Goal: Information Seeking & Learning: Check status

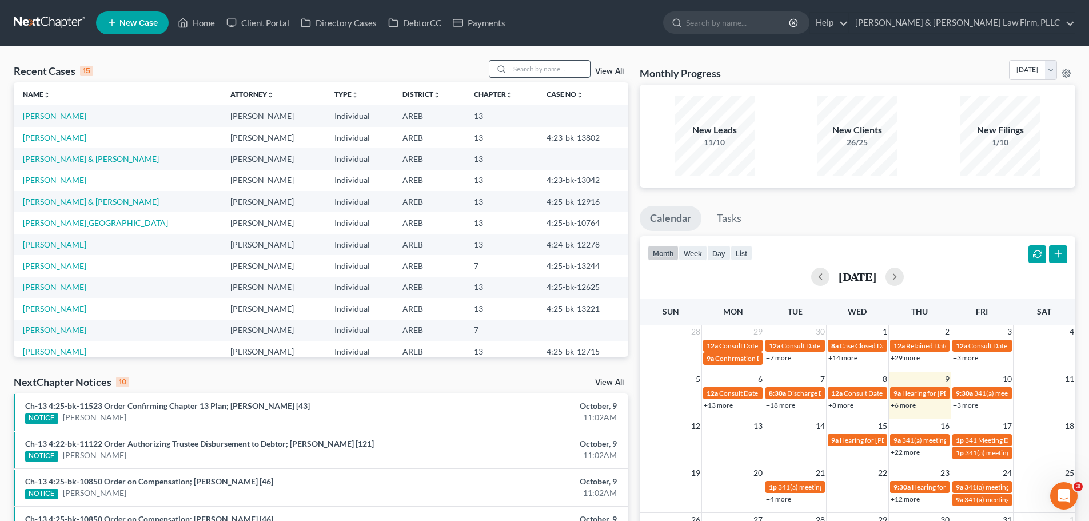
drag, startPoint x: 0, startPoint y: 0, endPoint x: 524, endPoint y: 71, distance: 528.4
click at [524, 71] on input "search" at bounding box center [550, 69] width 80 height 17
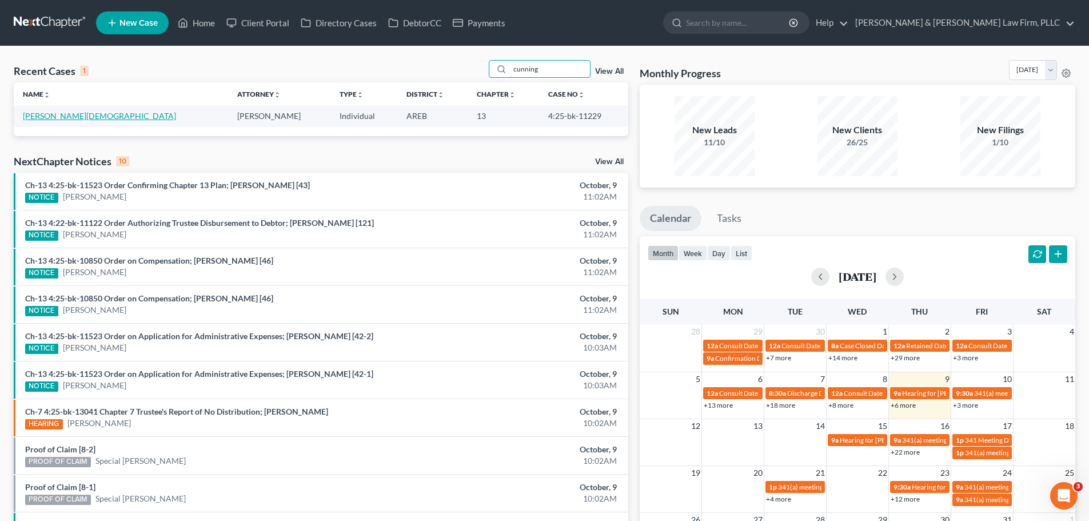
type input "cunning"
click at [77, 114] on link "[PERSON_NAME][DEMOGRAPHIC_DATA]" at bounding box center [99, 116] width 153 height 10
select select "4"
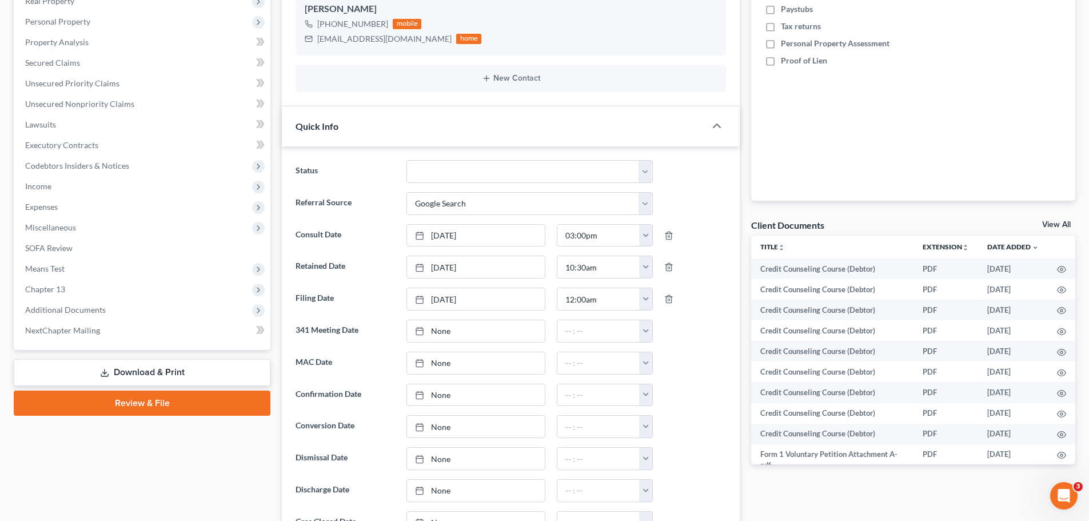
scroll to position [343, 0]
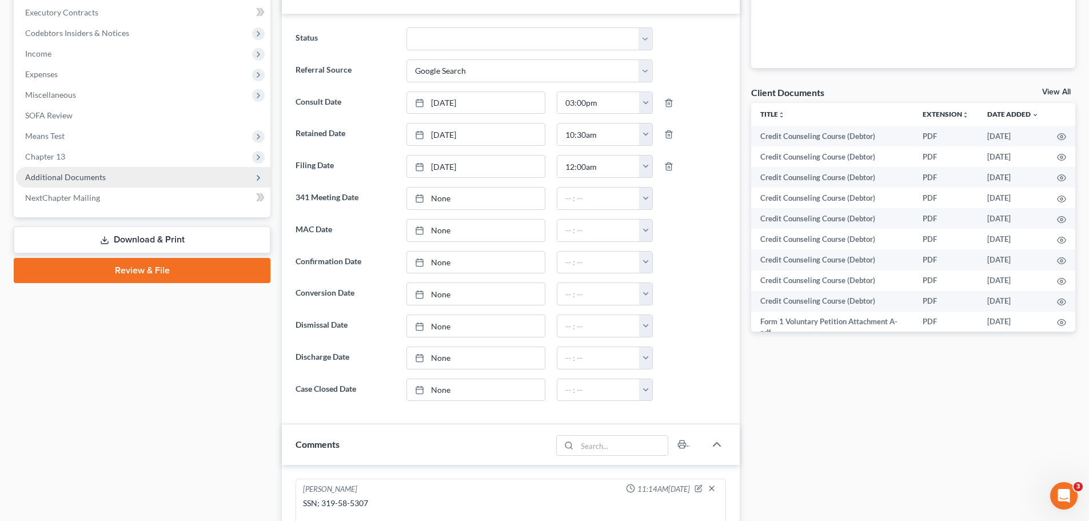
click at [100, 175] on span "Additional Documents" at bounding box center [65, 177] width 81 height 10
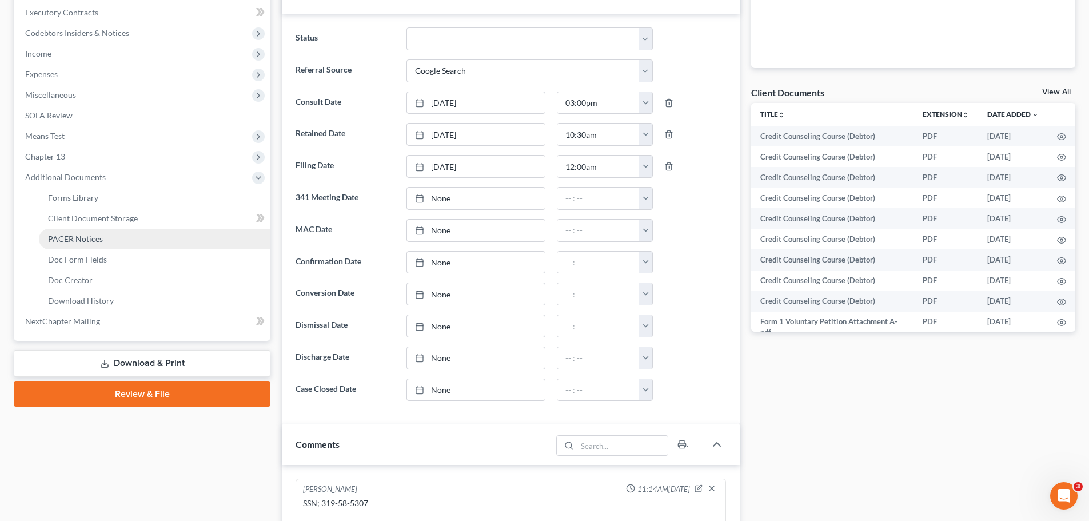
click at [104, 241] on link "PACER Notices" at bounding box center [155, 239] width 232 height 21
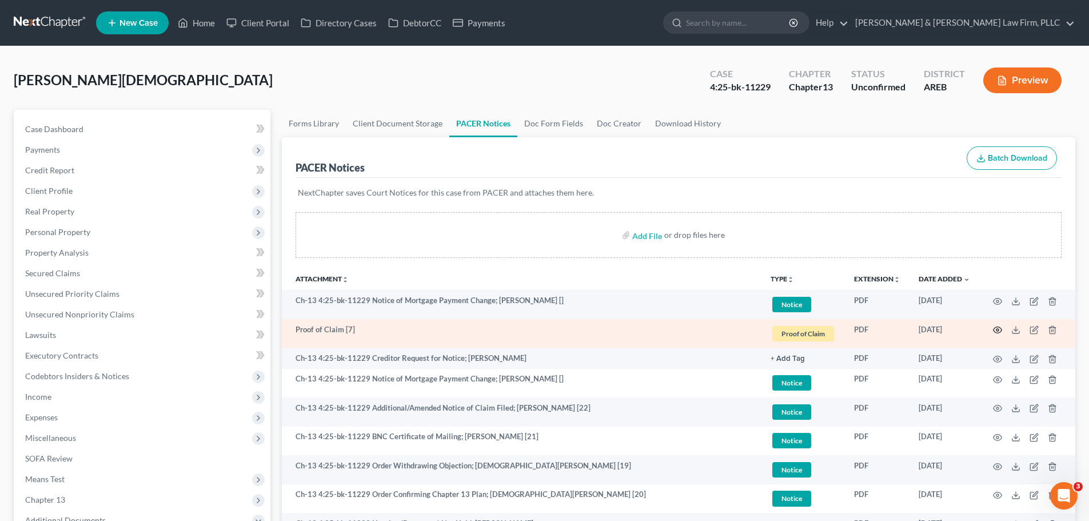
click at [995, 329] on icon "button" at bounding box center [997, 329] width 9 height 9
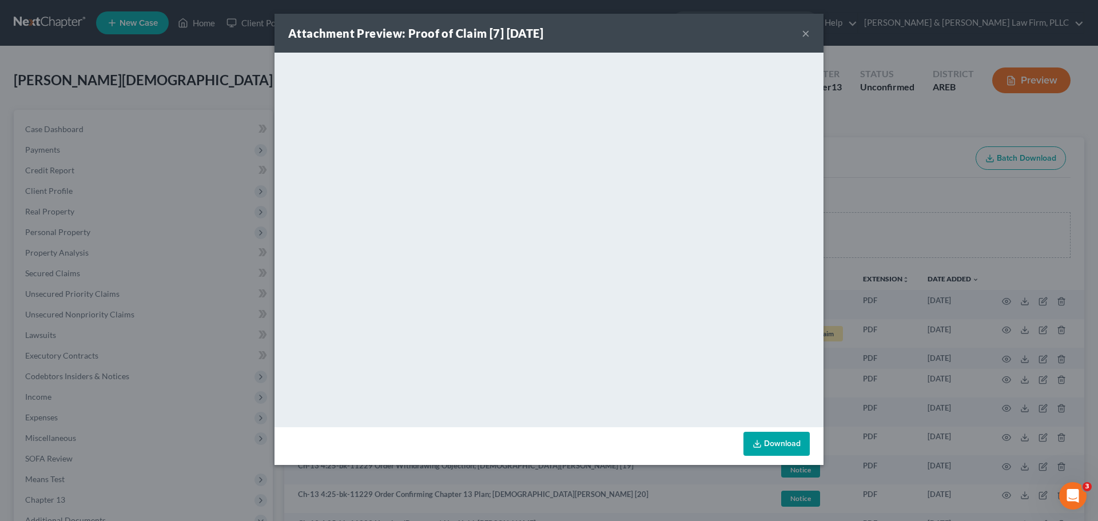
click at [803, 35] on button "×" at bounding box center [805, 33] width 8 height 14
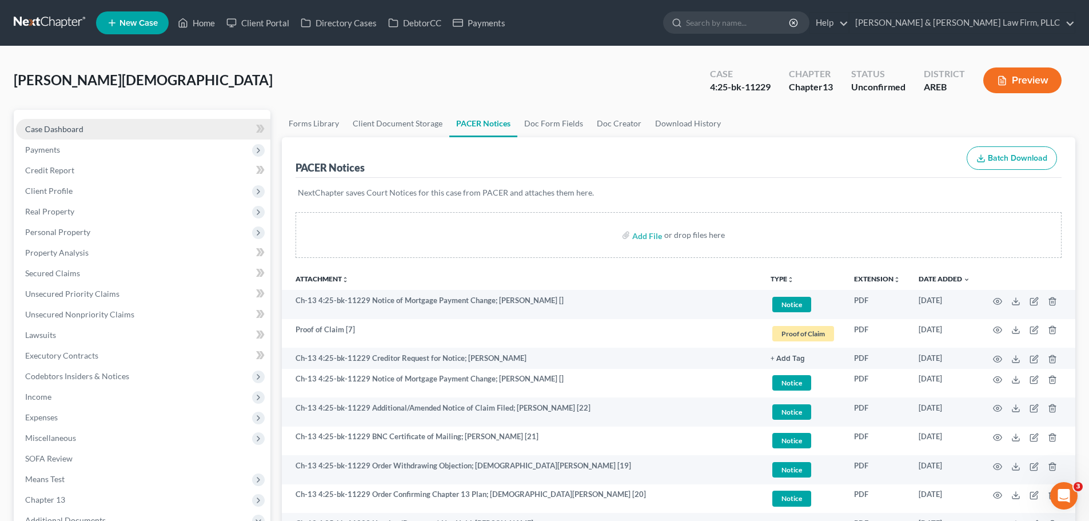
click at [85, 130] on link "Case Dashboard" at bounding box center [143, 129] width 254 height 21
select select "4"
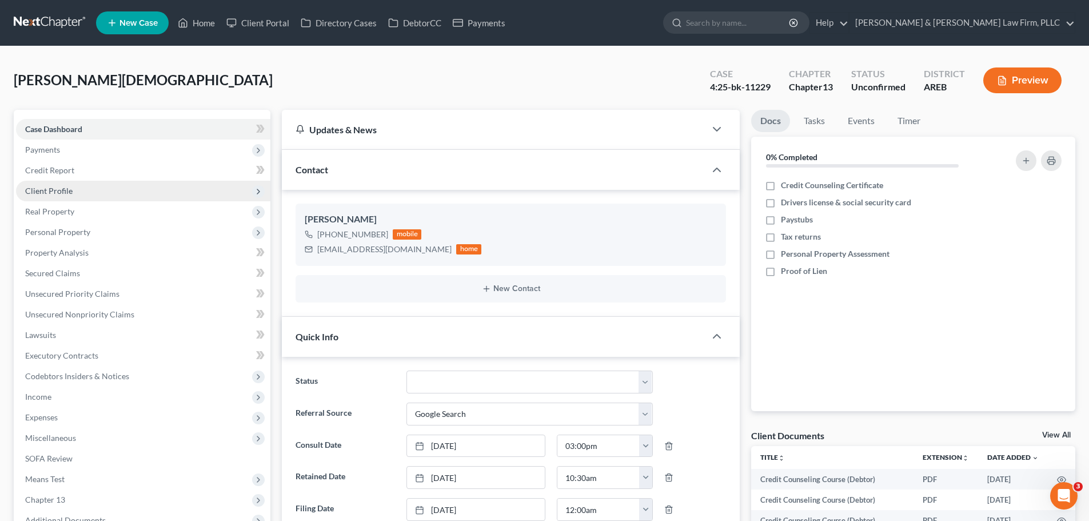
click at [78, 186] on span "Client Profile" at bounding box center [143, 191] width 254 height 21
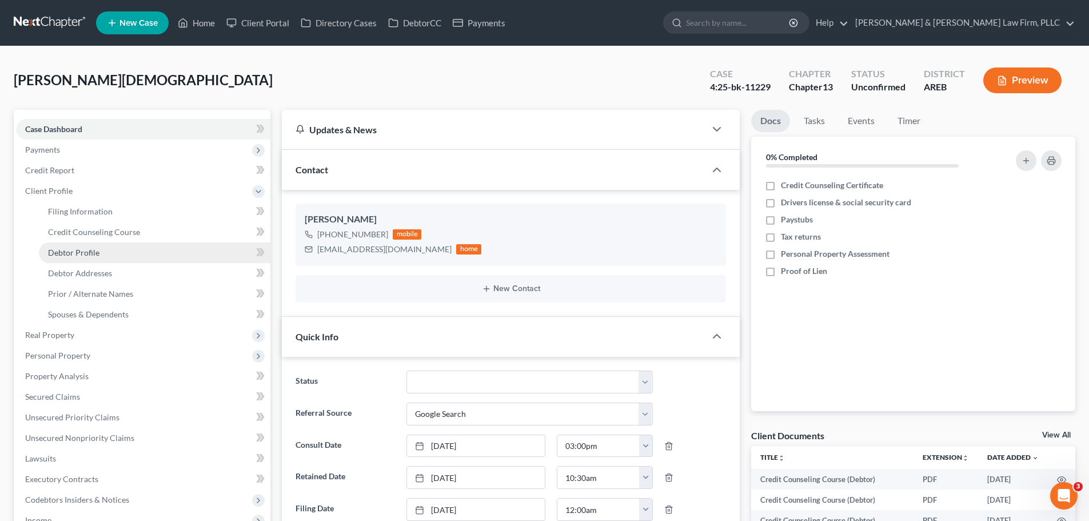
click at [118, 253] on link "Debtor Profile" at bounding box center [155, 252] width 232 height 21
select select "3"
select select "1"
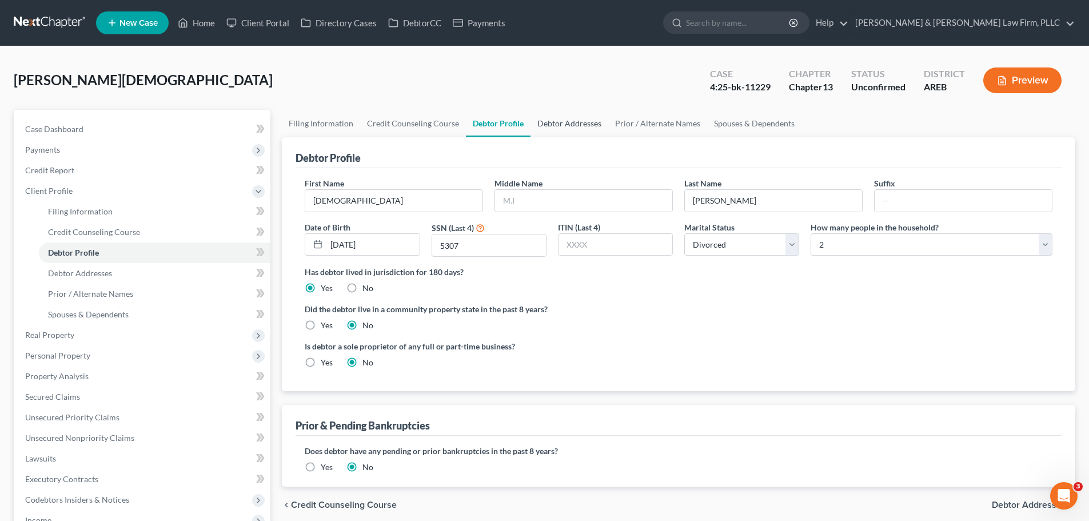
click at [558, 120] on link "Debtor Addresses" at bounding box center [569, 123] width 78 height 27
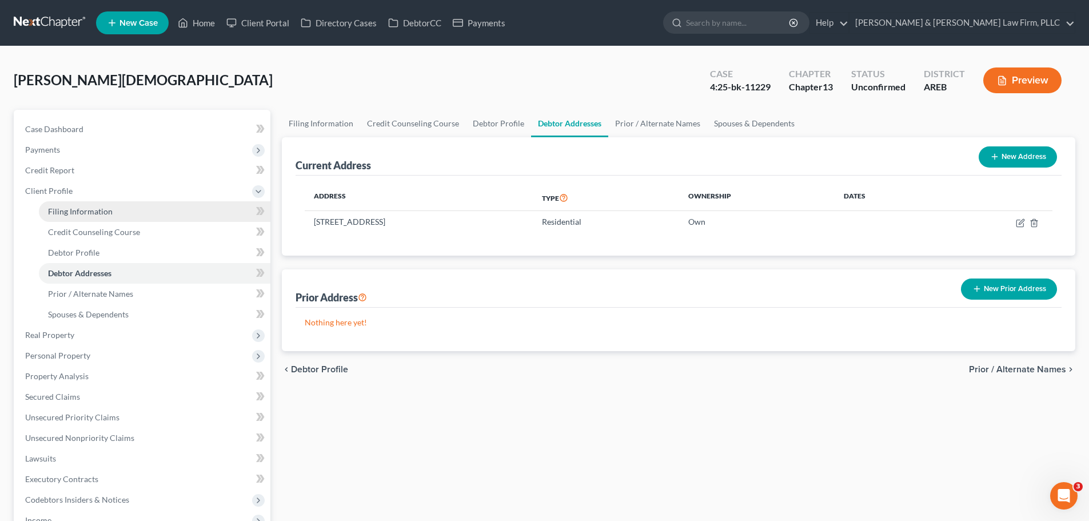
click at [118, 218] on link "Filing Information" at bounding box center [155, 211] width 232 height 21
select select "1"
select select "0"
select select "3"
select select "2"
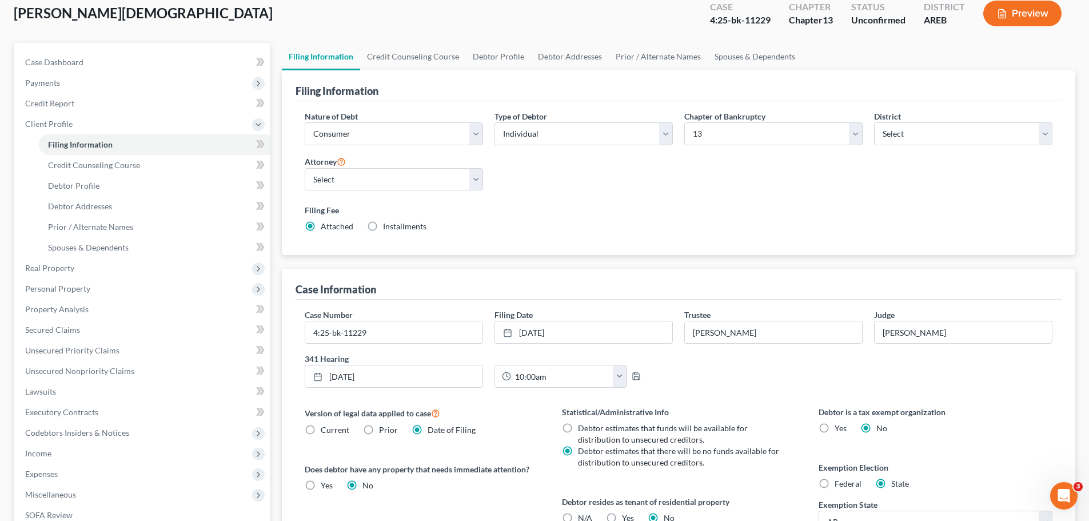
scroll to position [43, 0]
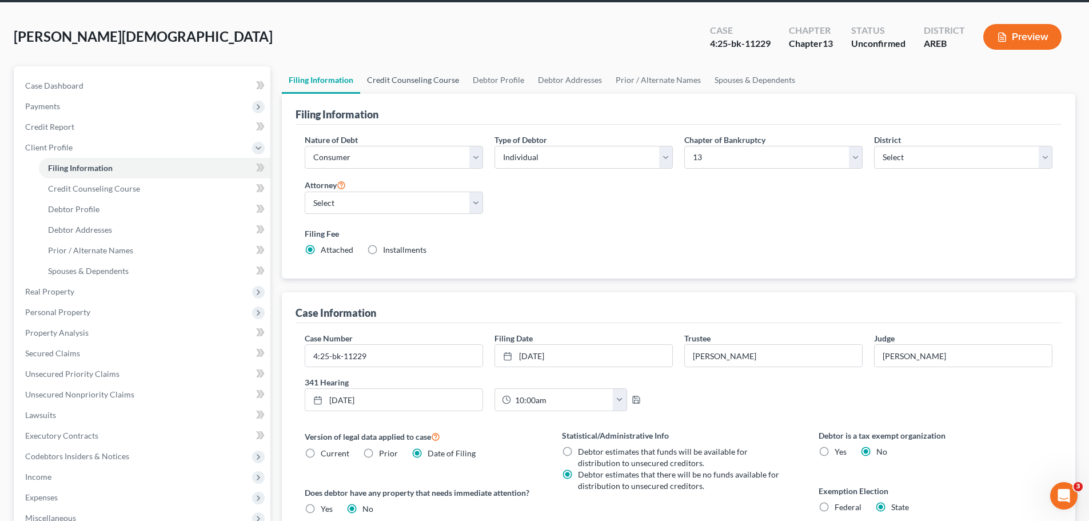
click at [424, 75] on link "Credit Counseling Course" at bounding box center [413, 79] width 106 height 27
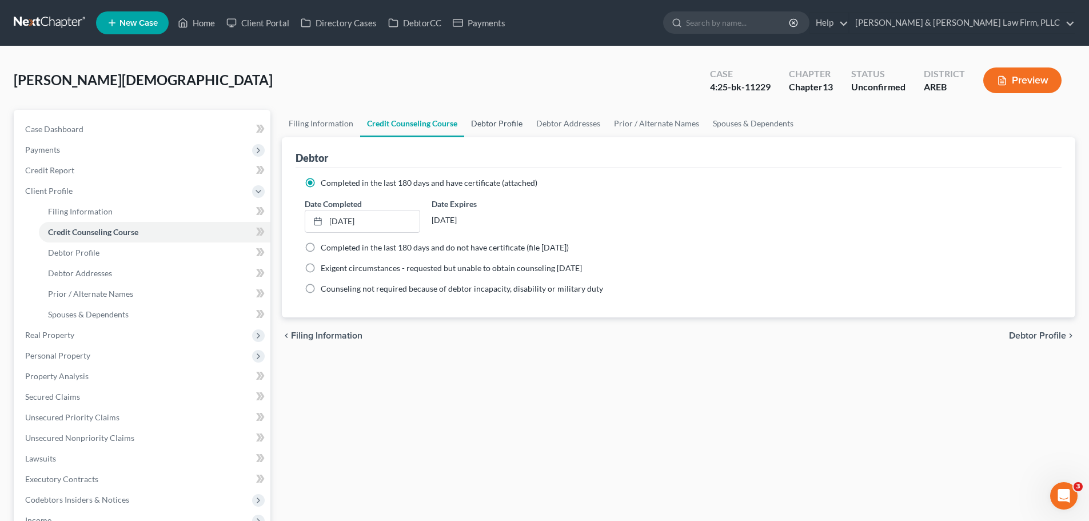
click at [507, 123] on link "Debtor Profile" at bounding box center [496, 123] width 65 height 27
select select "3"
select select "1"
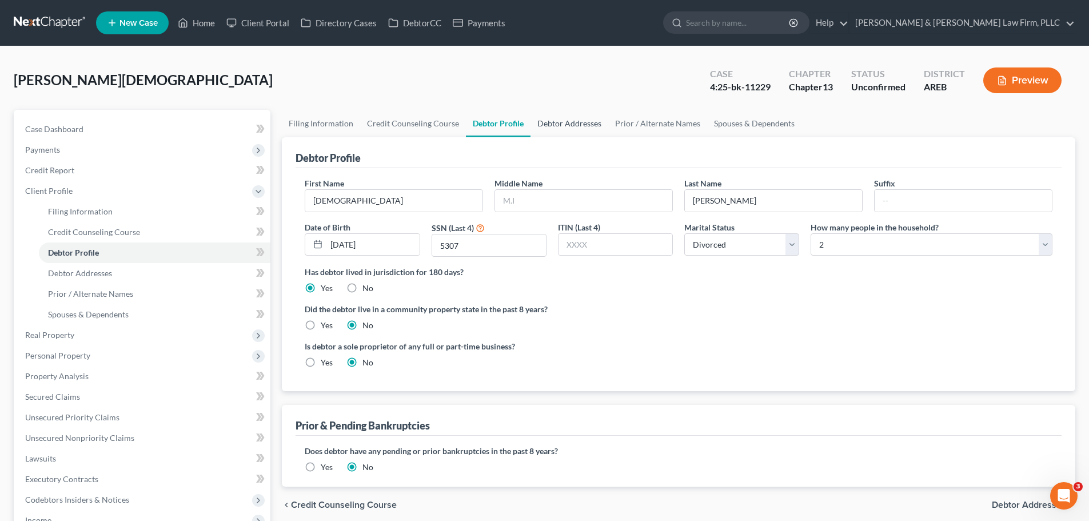
click at [544, 123] on link "Debtor Addresses" at bounding box center [569, 123] width 78 height 27
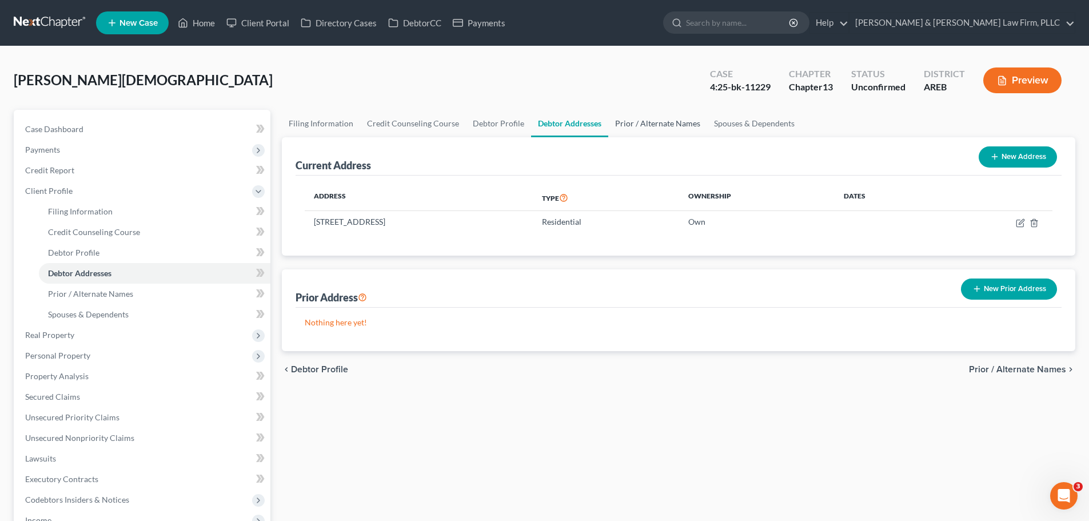
click at [634, 122] on link "Prior / Alternate Names" at bounding box center [657, 123] width 99 height 27
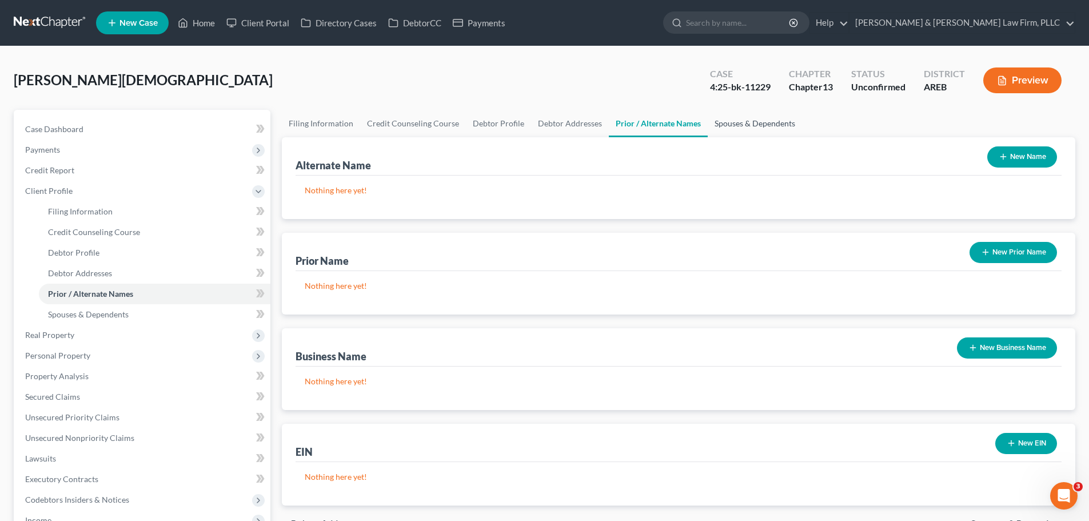
click at [724, 119] on link "Spouses & Dependents" at bounding box center [755, 123] width 94 height 27
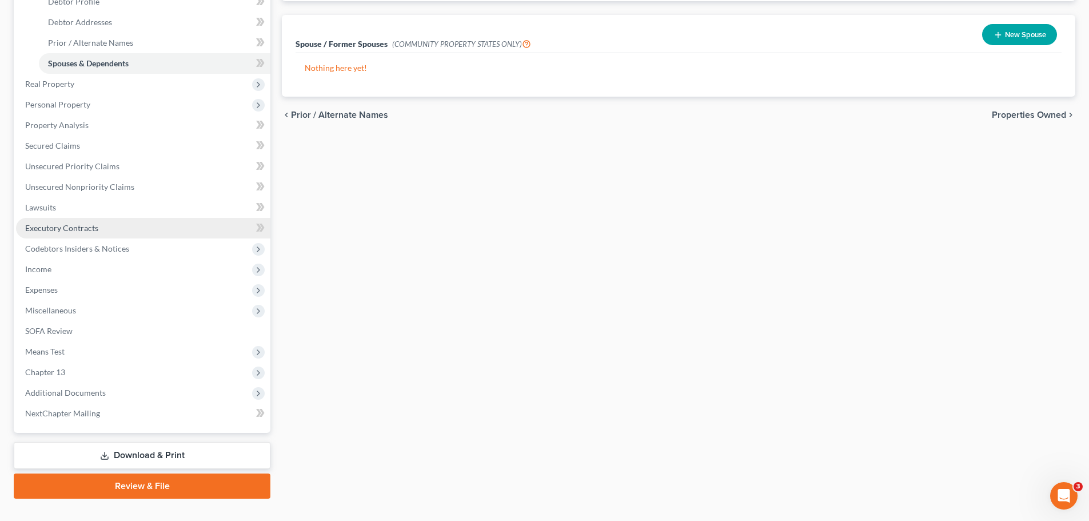
scroll to position [272, 0]
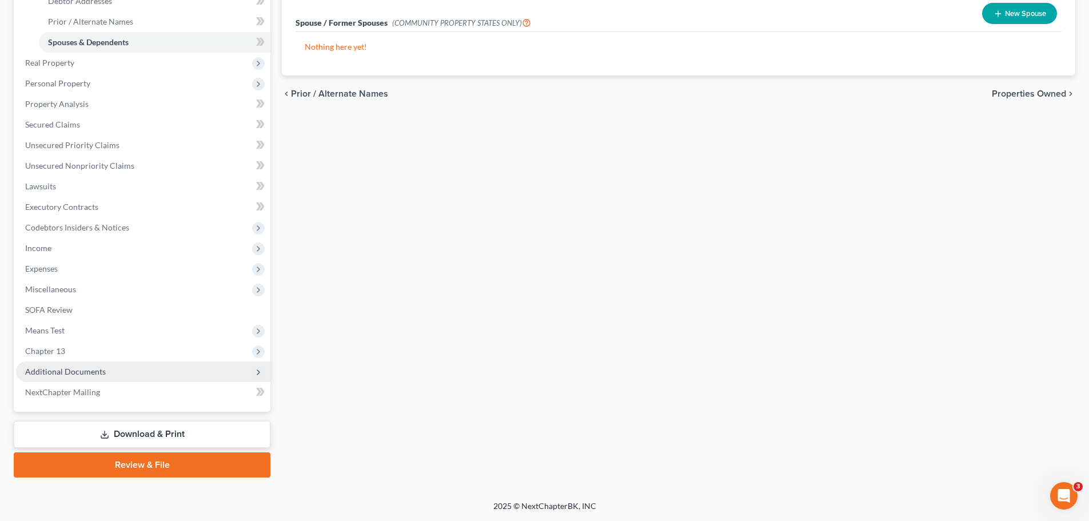
click at [78, 366] on span "Additional Documents" at bounding box center [65, 371] width 81 height 10
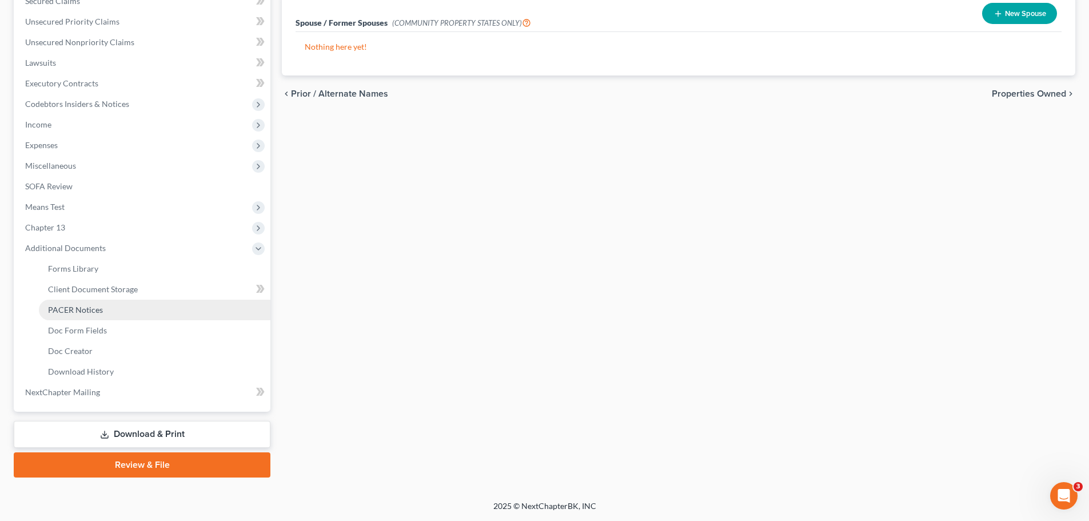
click at [79, 309] on span "PACER Notices" at bounding box center [75, 310] width 55 height 10
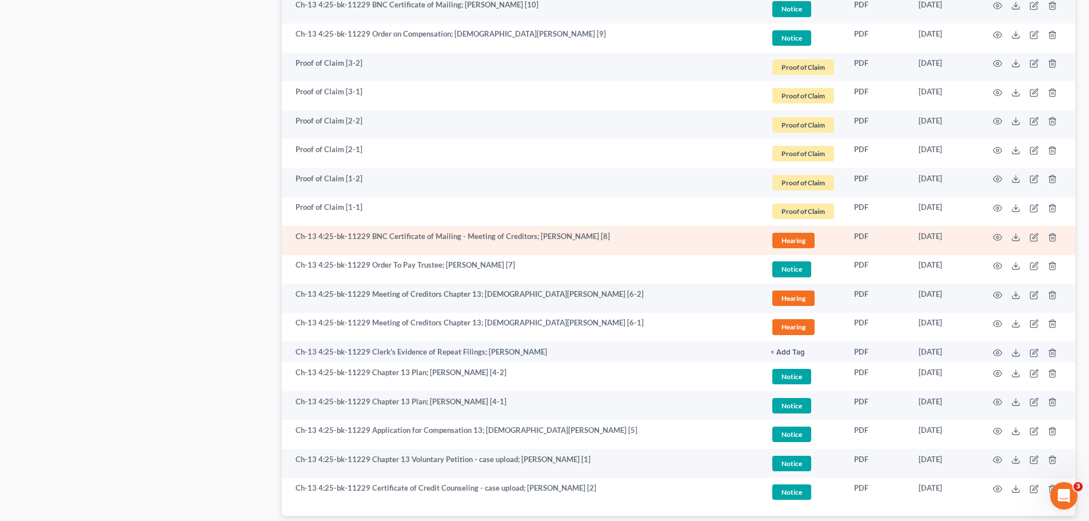
scroll to position [1443, 0]
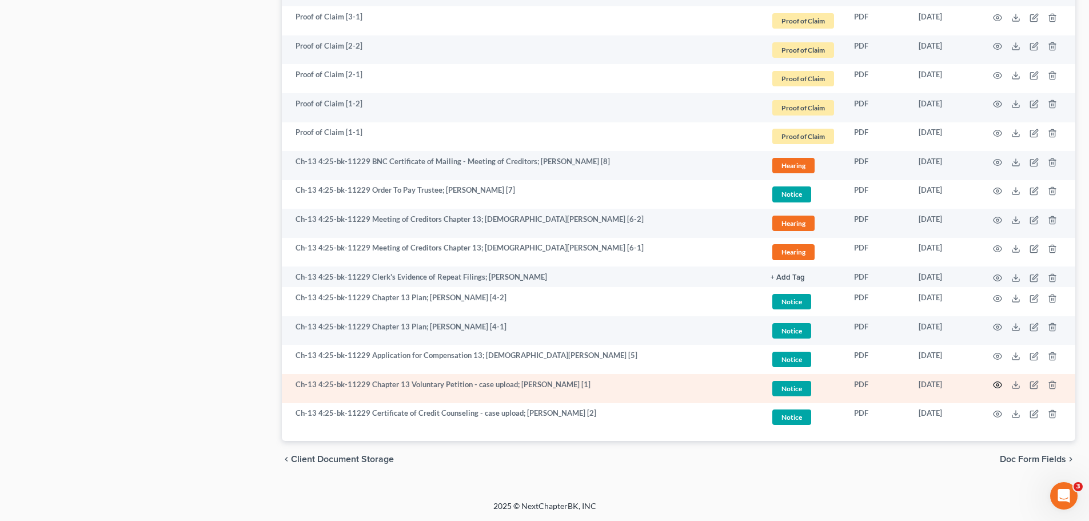
click at [996, 384] on circle "button" at bounding box center [997, 385] width 2 height 2
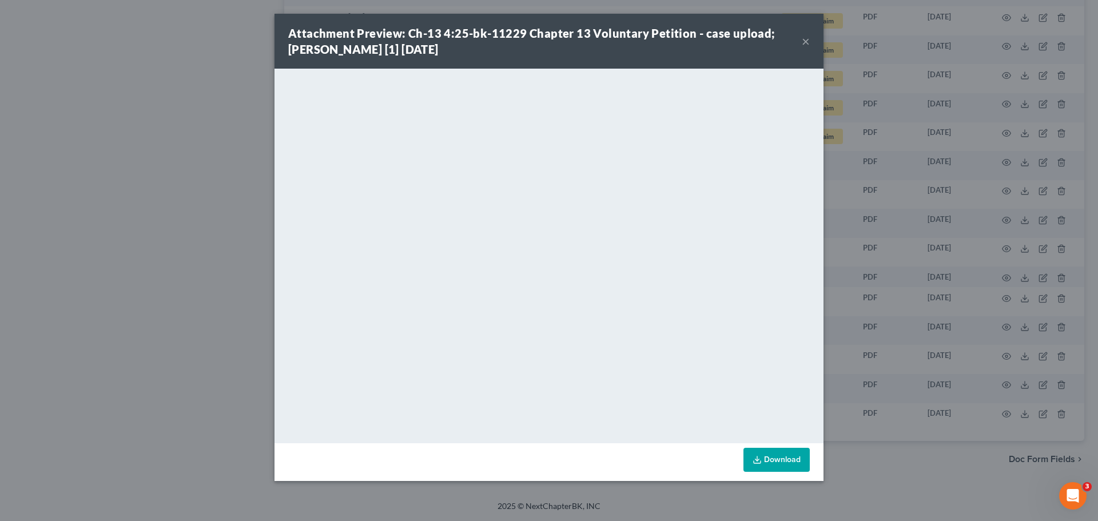
click at [805, 38] on button "×" at bounding box center [805, 41] width 8 height 14
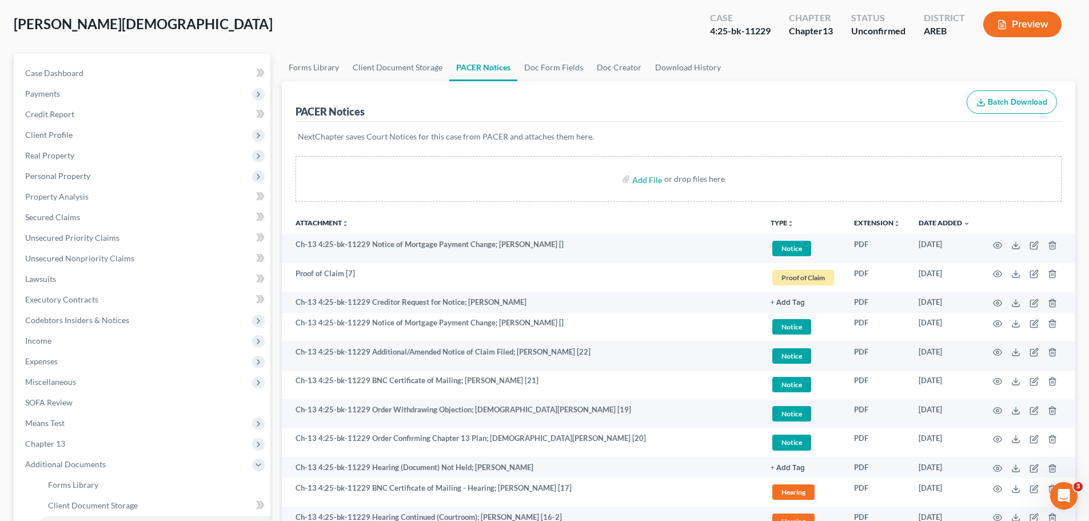
scroll to position [0, 0]
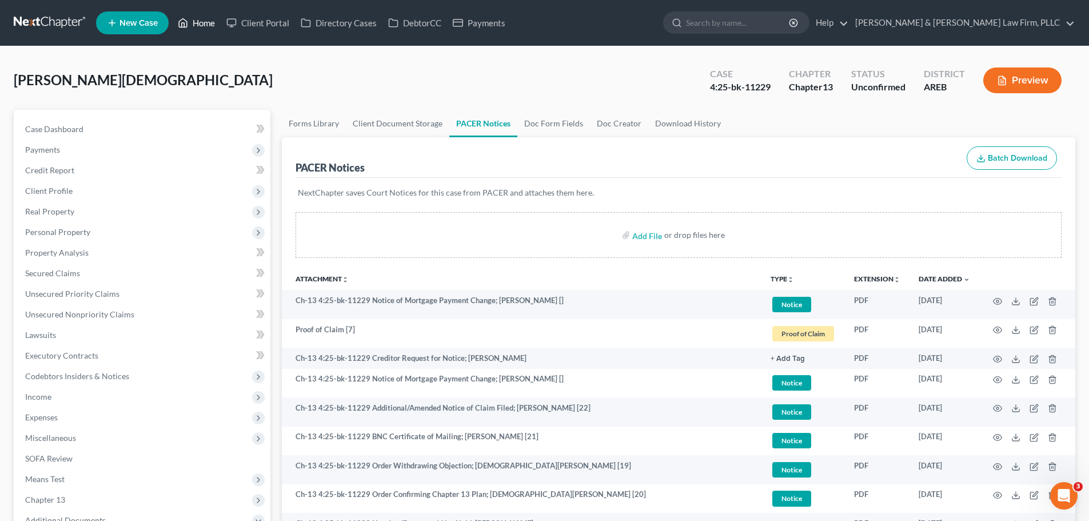
click at [177, 26] on link "Home" at bounding box center [196, 23] width 49 height 21
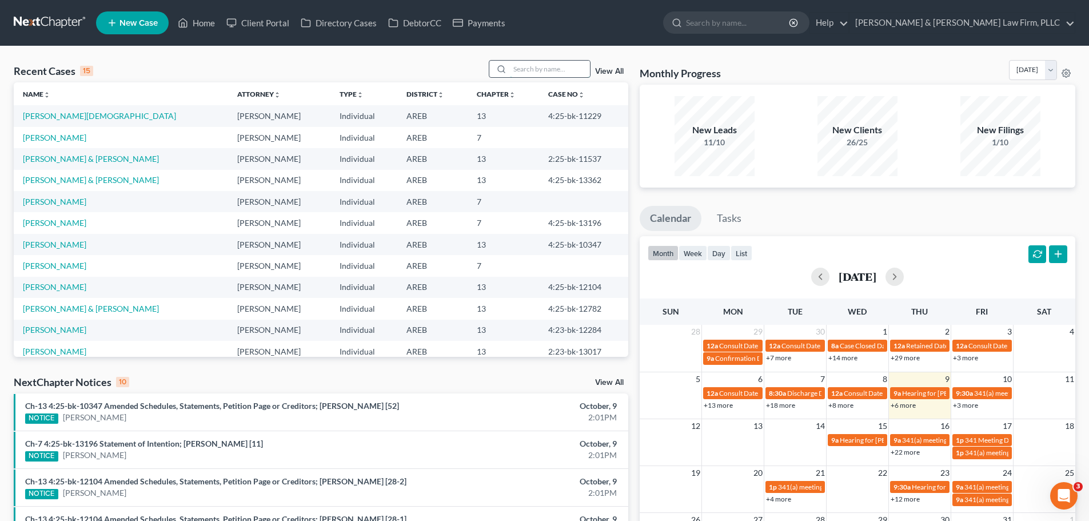
click at [550, 74] on input "search" at bounding box center [550, 69] width 80 height 17
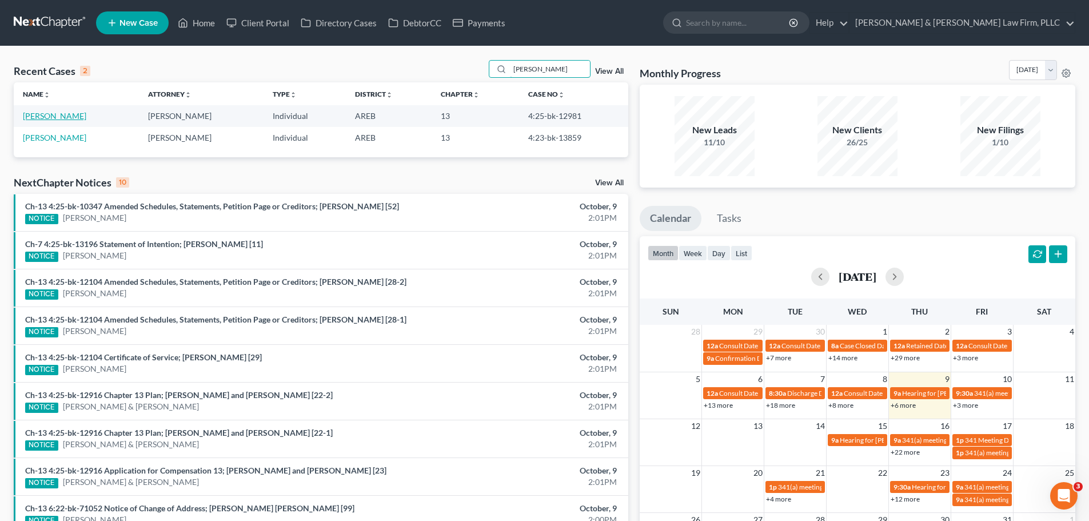
type input "[PERSON_NAME]"
click at [55, 121] on link "[PERSON_NAME]" at bounding box center [54, 116] width 63 height 10
select select "1"
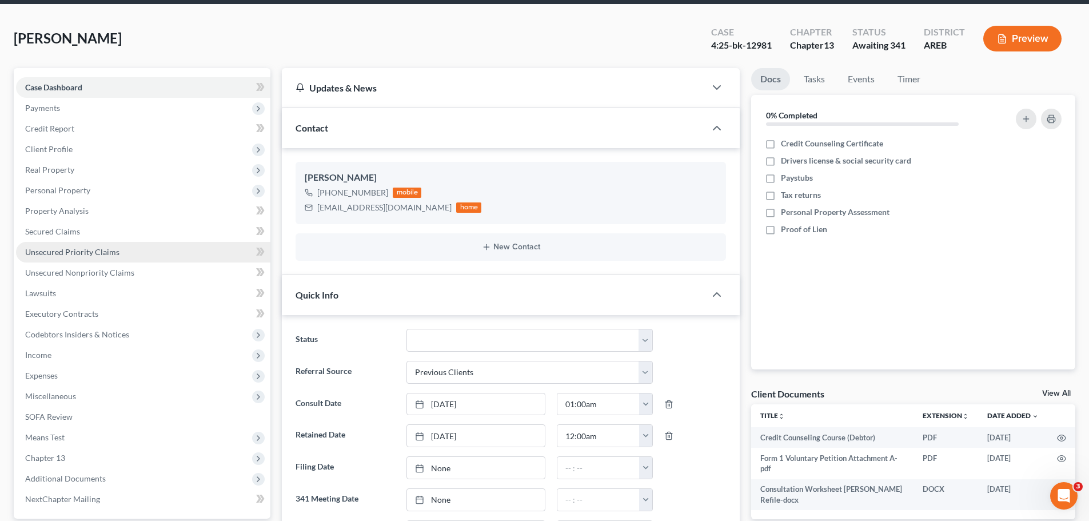
scroll to position [171, 0]
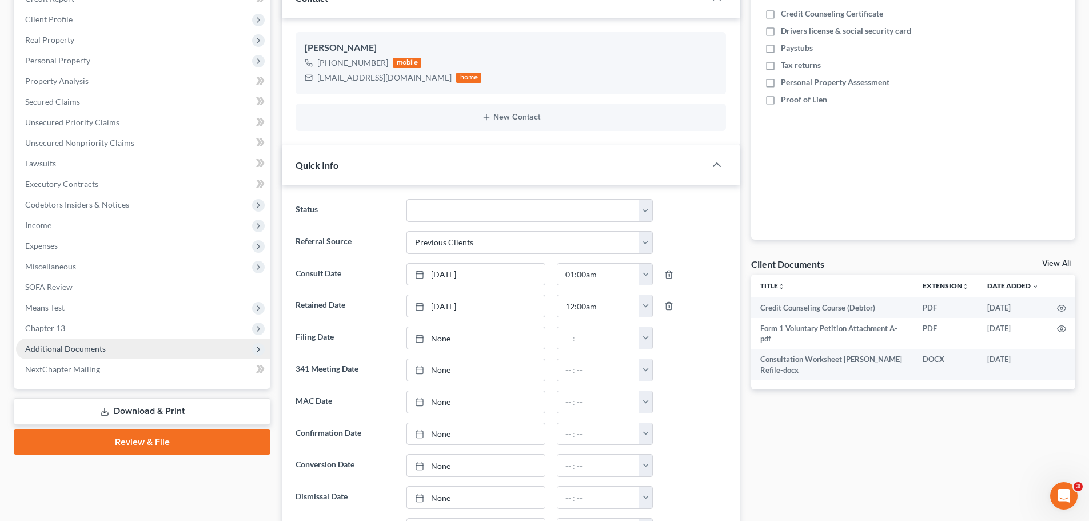
drag, startPoint x: 90, startPoint y: 346, endPoint x: 83, endPoint y: 346, distance: 6.9
click at [90, 347] on span "Additional Documents" at bounding box center [65, 349] width 81 height 10
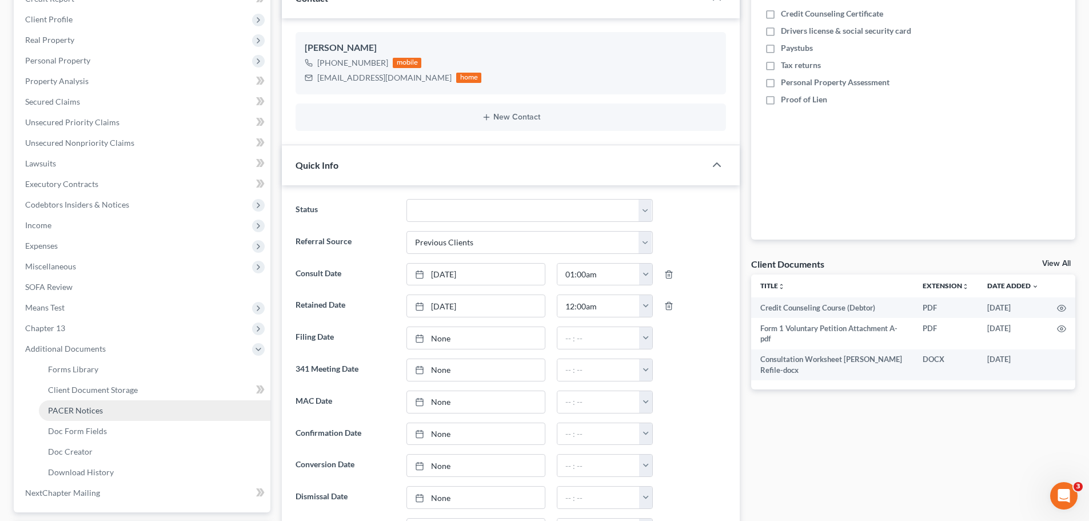
click at [115, 414] on link "PACER Notices" at bounding box center [155, 410] width 232 height 21
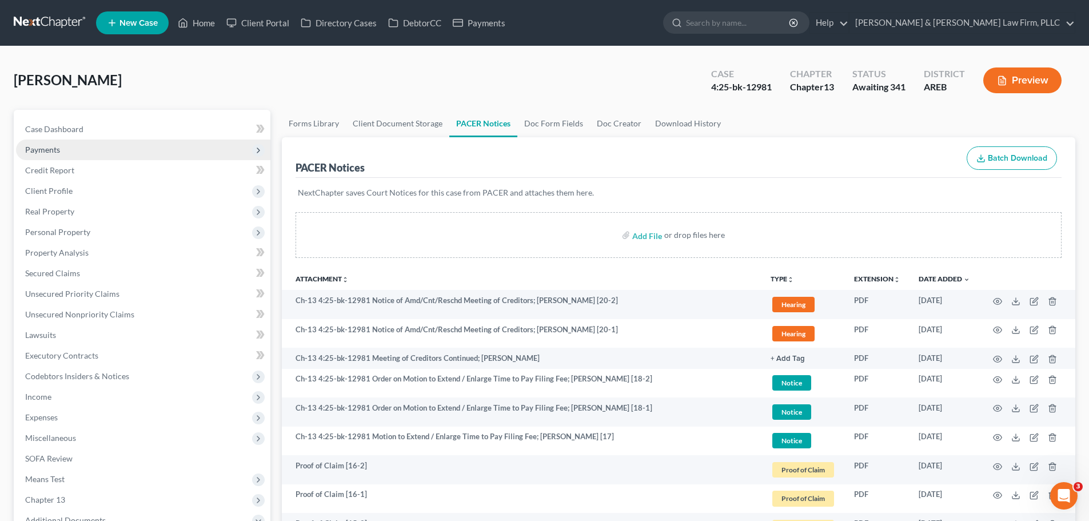
click at [55, 148] on span "Payments" at bounding box center [42, 150] width 35 height 10
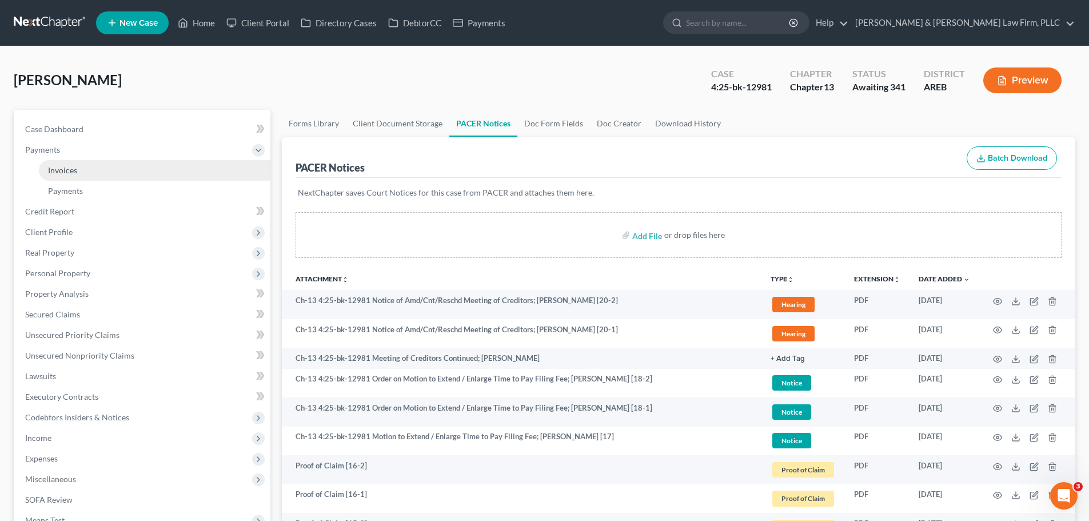
click at [127, 166] on link "Invoices" at bounding box center [155, 170] width 232 height 21
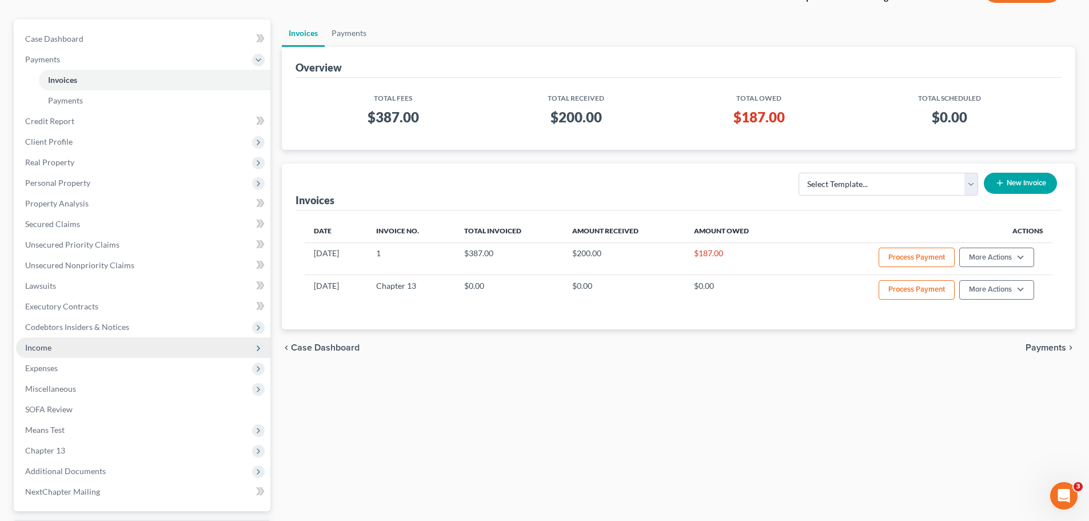
scroll to position [190, 0]
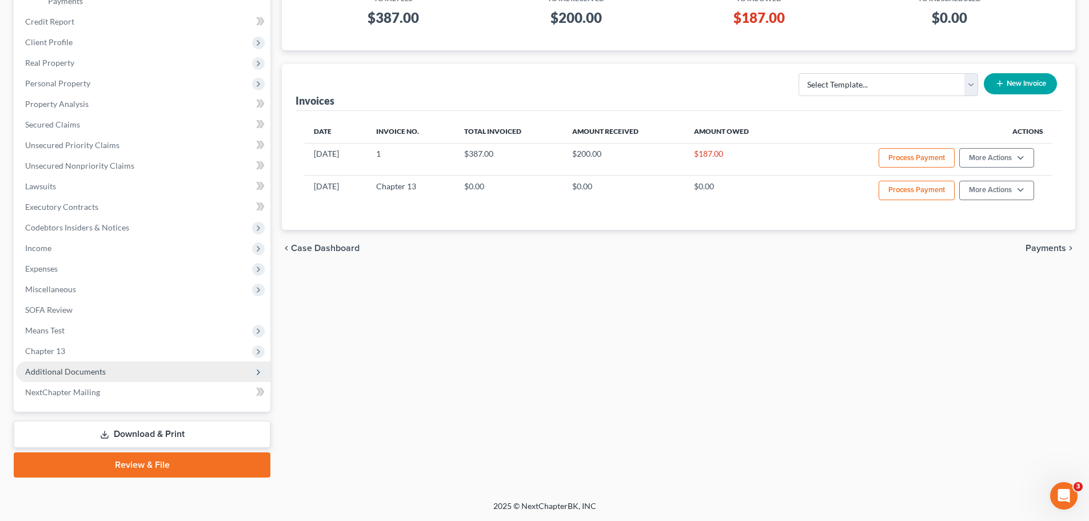
click at [66, 368] on span "Additional Documents" at bounding box center [65, 371] width 81 height 10
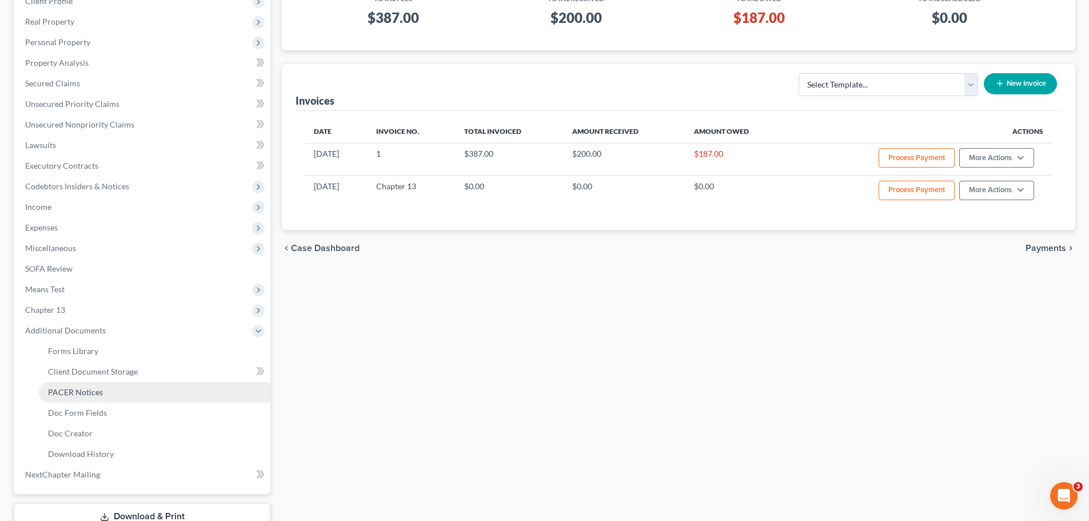
click at [78, 396] on span "PACER Notices" at bounding box center [75, 392] width 55 height 10
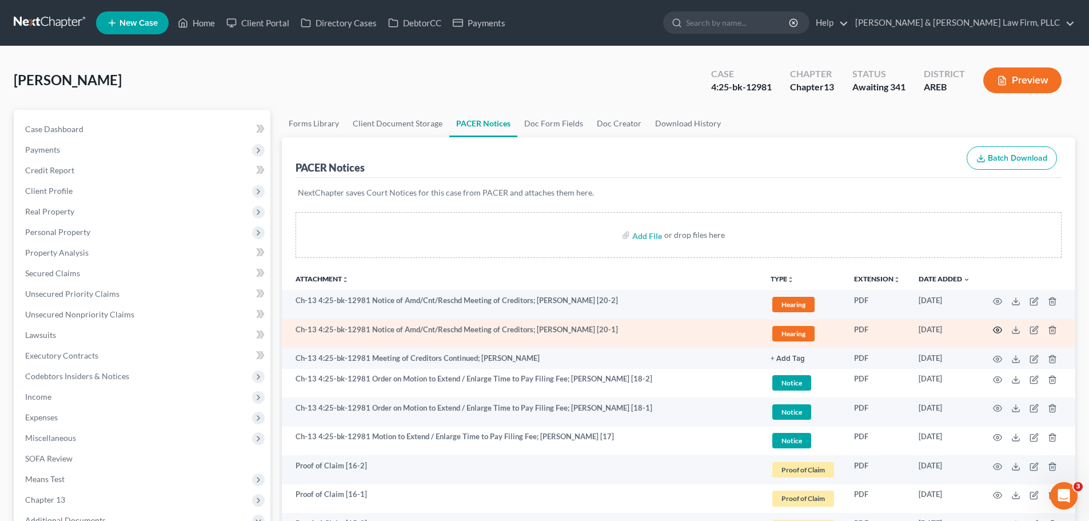
click at [999, 333] on icon "button" at bounding box center [997, 330] width 9 height 6
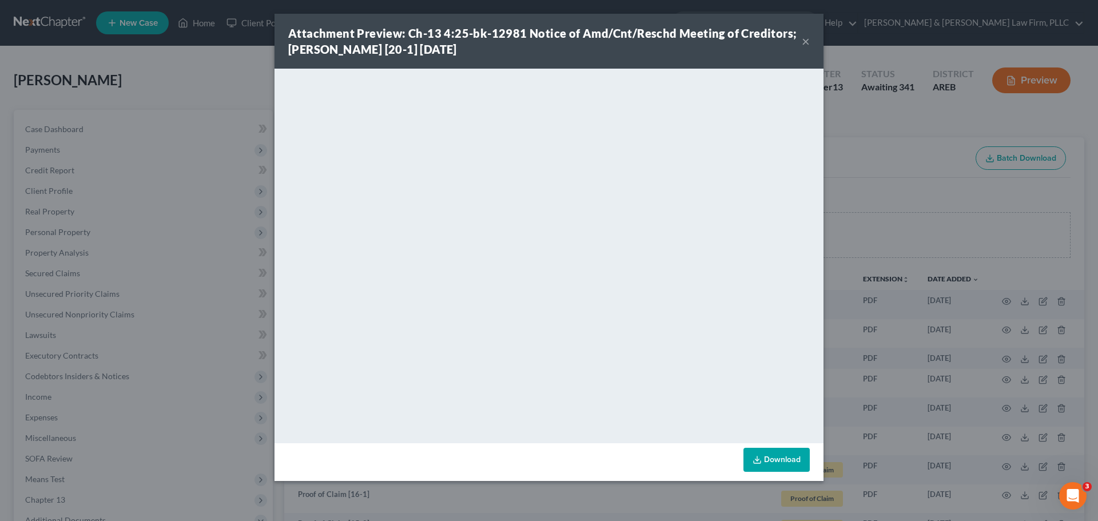
drag, startPoint x: 805, startPoint y: 41, endPoint x: 772, endPoint y: 51, distance: 34.9
click at [804, 41] on button "×" at bounding box center [805, 41] width 8 height 14
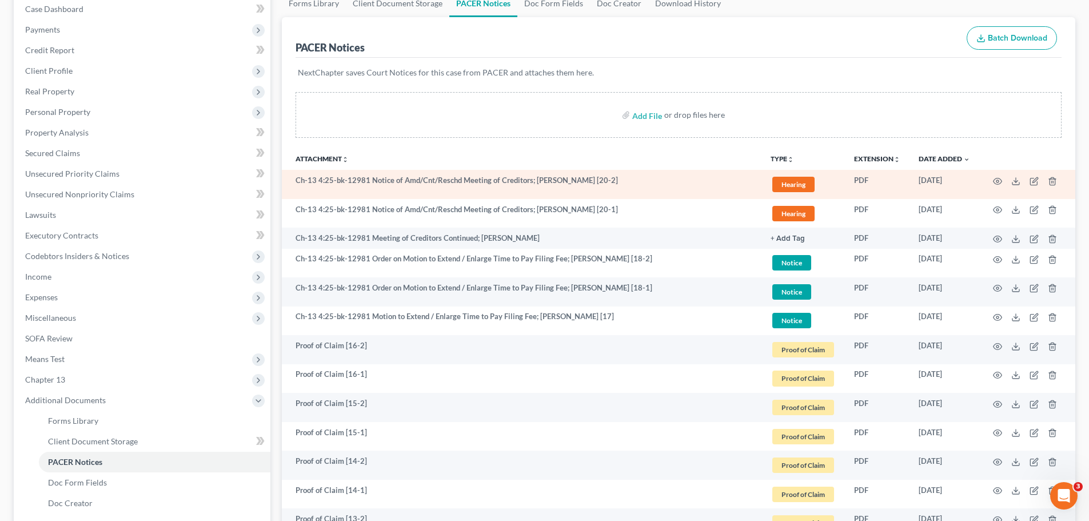
scroll to position [114, 0]
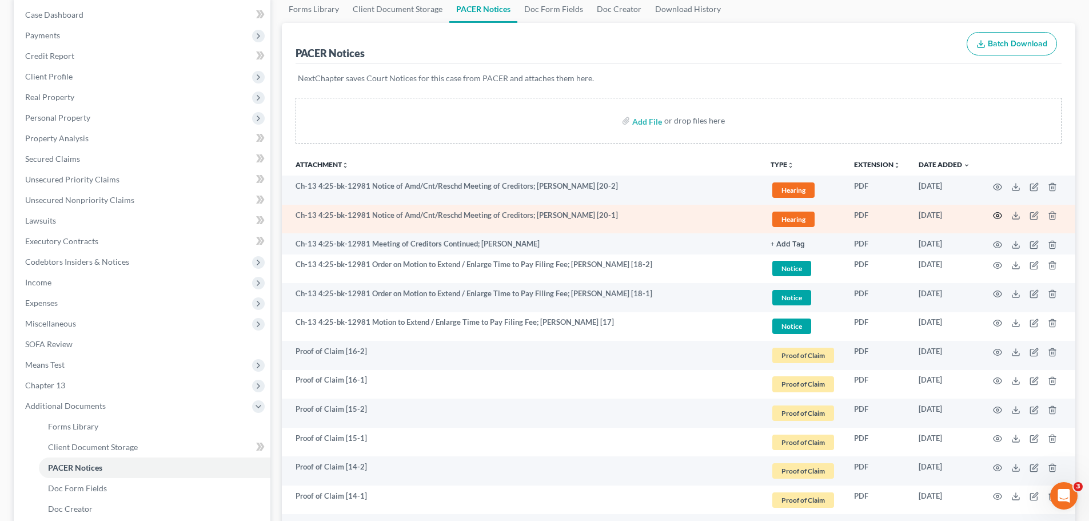
click at [993, 218] on icon "button" at bounding box center [997, 215] width 9 height 9
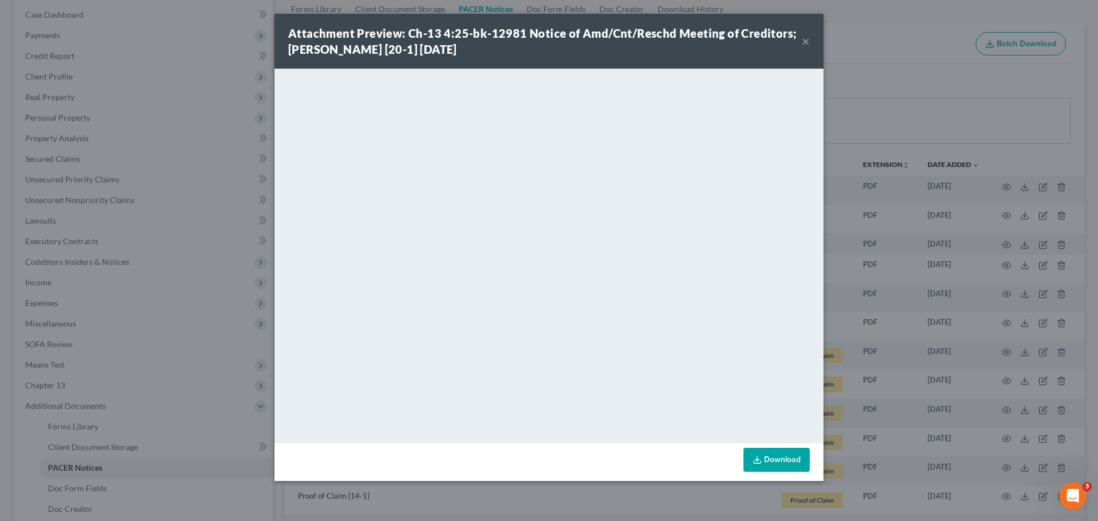
click at [805, 47] on button "×" at bounding box center [805, 41] width 8 height 14
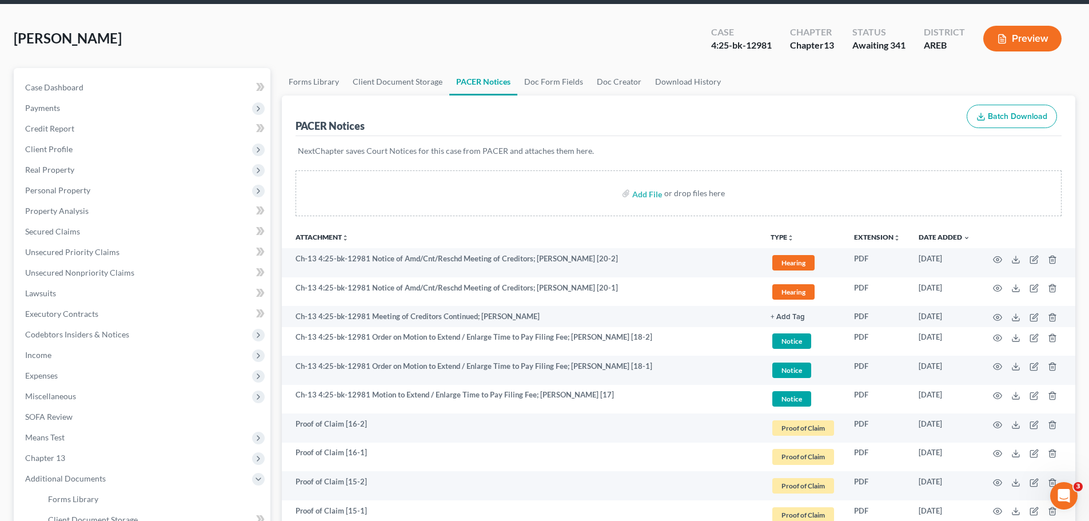
scroll to position [0, 0]
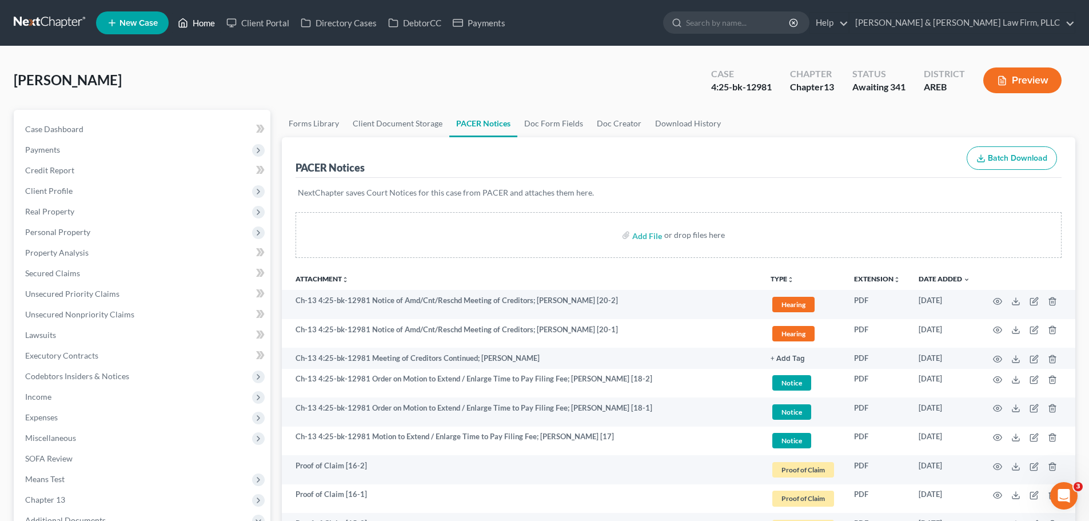
drag, startPoint x: 194, startPoint y: 23, endPoint x: 311, endPoint y: 69, distance: 125.3
click at [194, 23] on link "Home" at bounding box center [196, 23] width 49 height 21
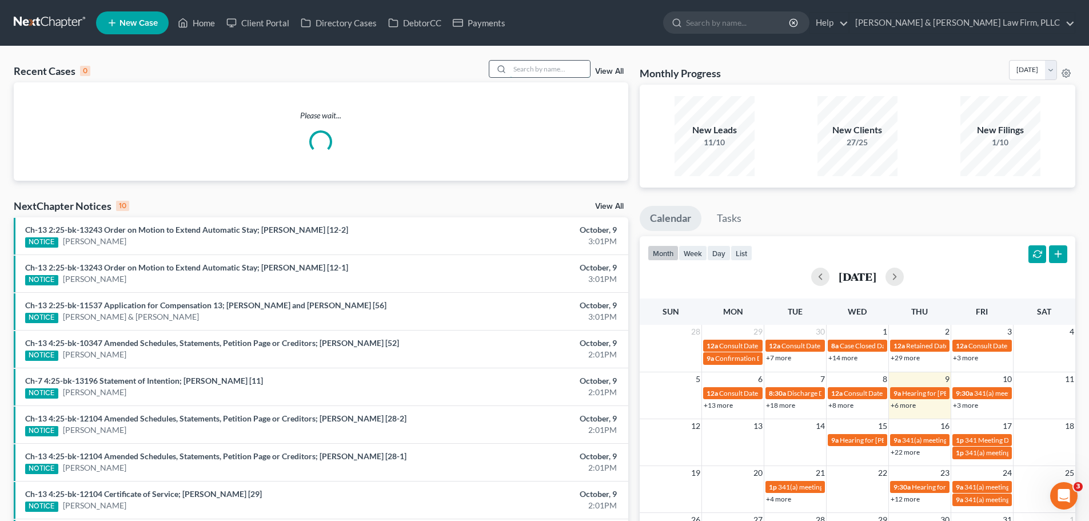
click at [556, 73] on input "search" at bounding box center [550, 69] width 80 height 17
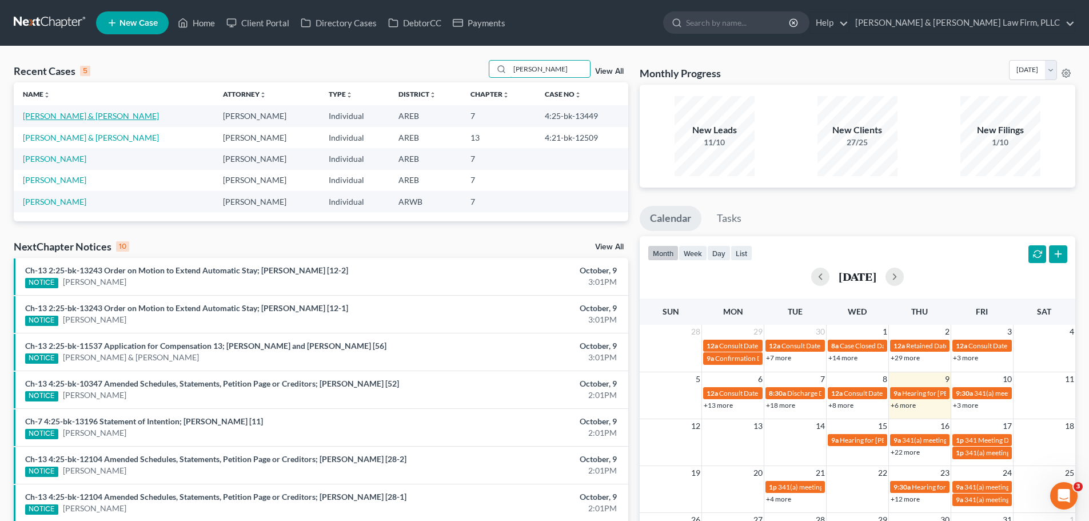
type input "[PERSON_NAME]"
click at [69, 117] on link "[PERSON_NAME] & [PERSON_NAME]" at bounding box center [91, 116] width 136 height 10
select select "4"
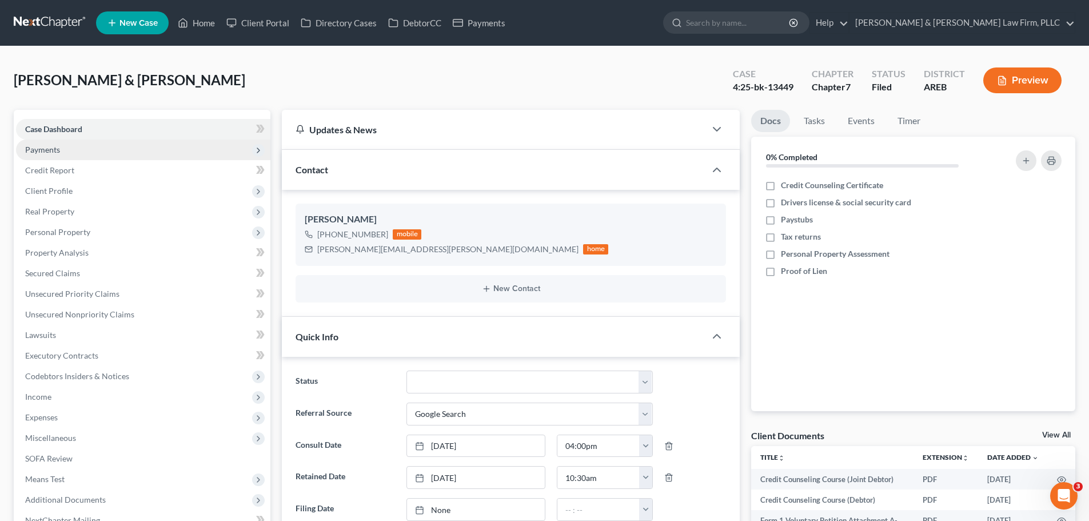
click at [81, 152] on span "Payments" at bounding box center [143, 149] width 254 height 21
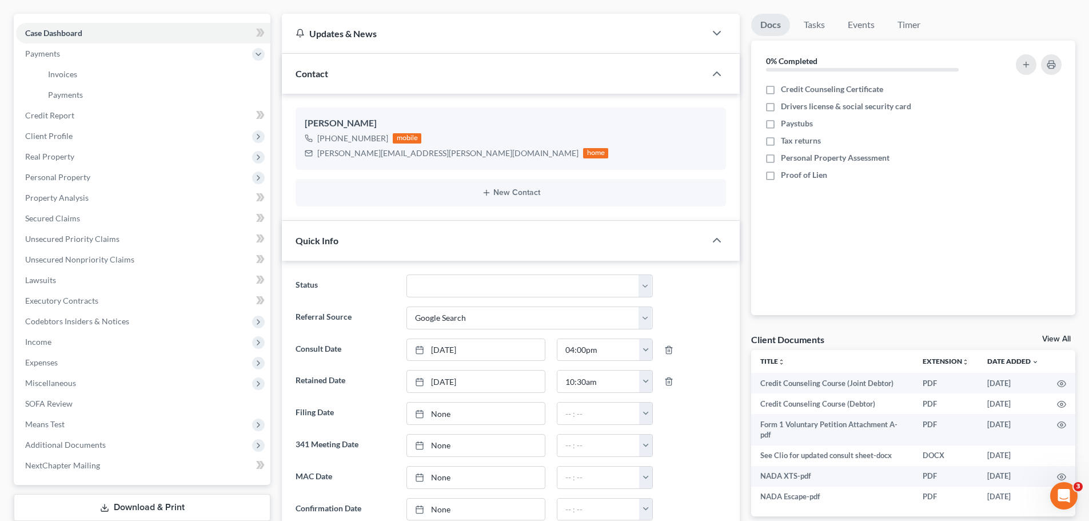
scroll to position [400, 0]
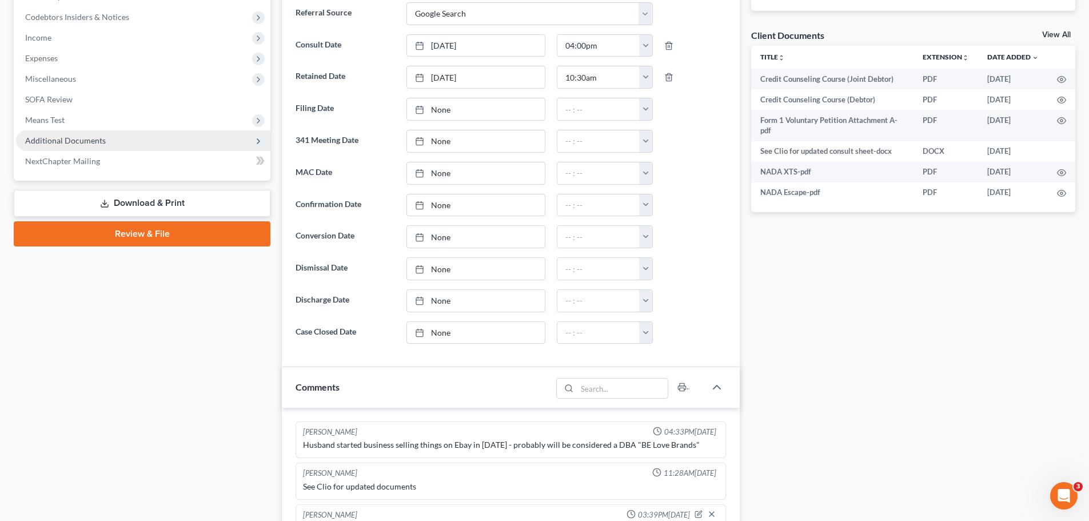
click at [94, 139] on span "Additional Documents" at bounding box center [65, 140] width 81 height 10
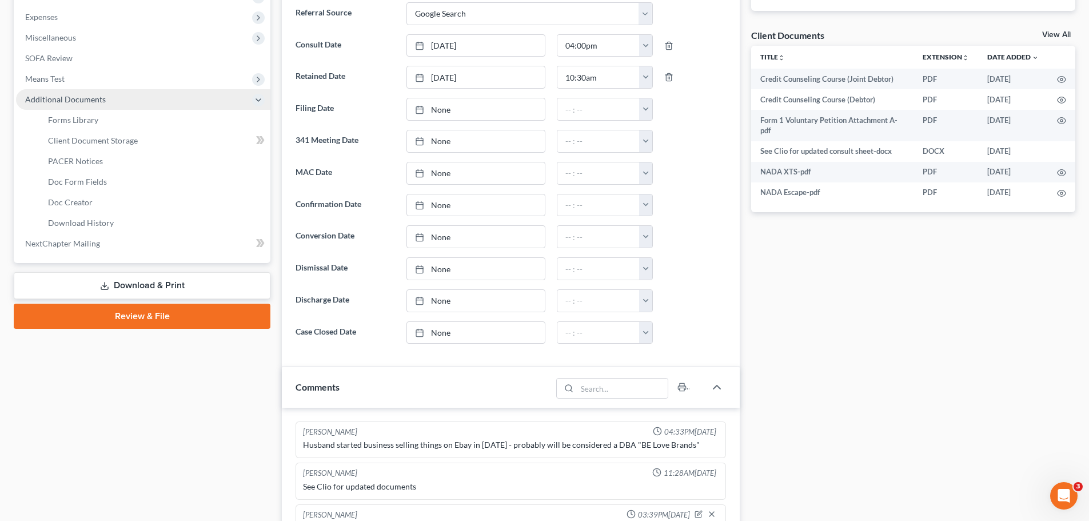
scroll to position [359, 0]
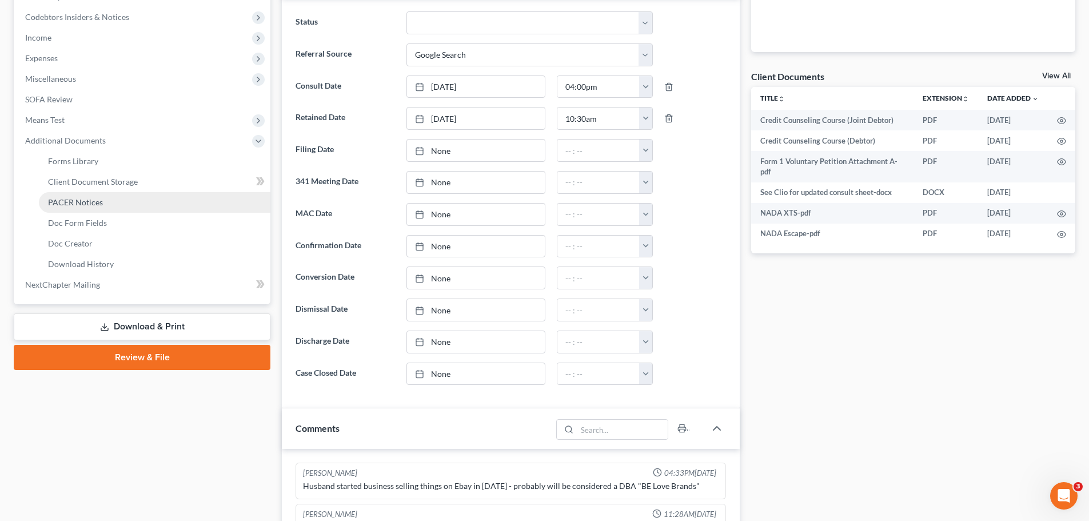
click at [112, 206] on link "PACER Notices" at bounding box center [155, 202] width 232 height 21
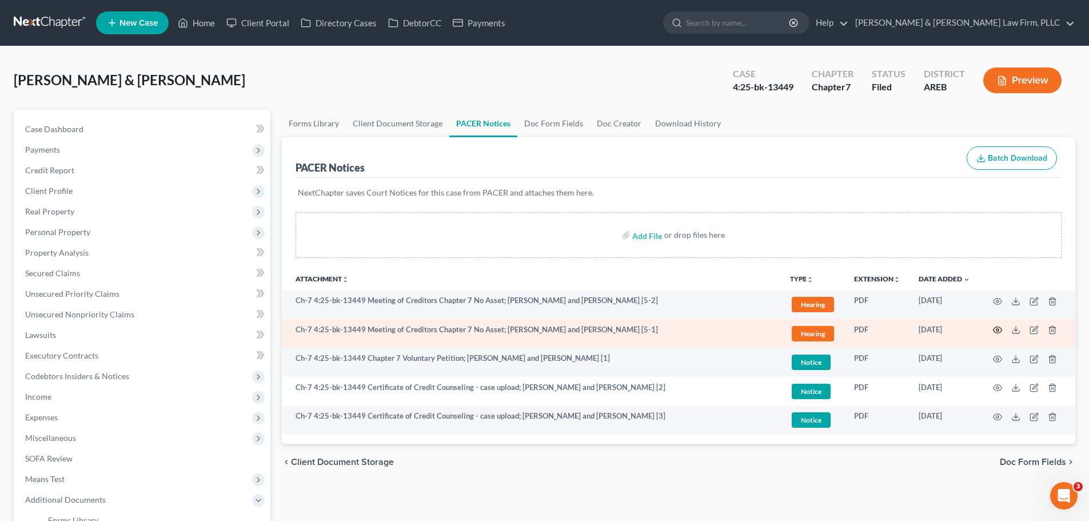
click at [995, 332] on icon "button" at bounding box center [997, 330] width 9 height 6
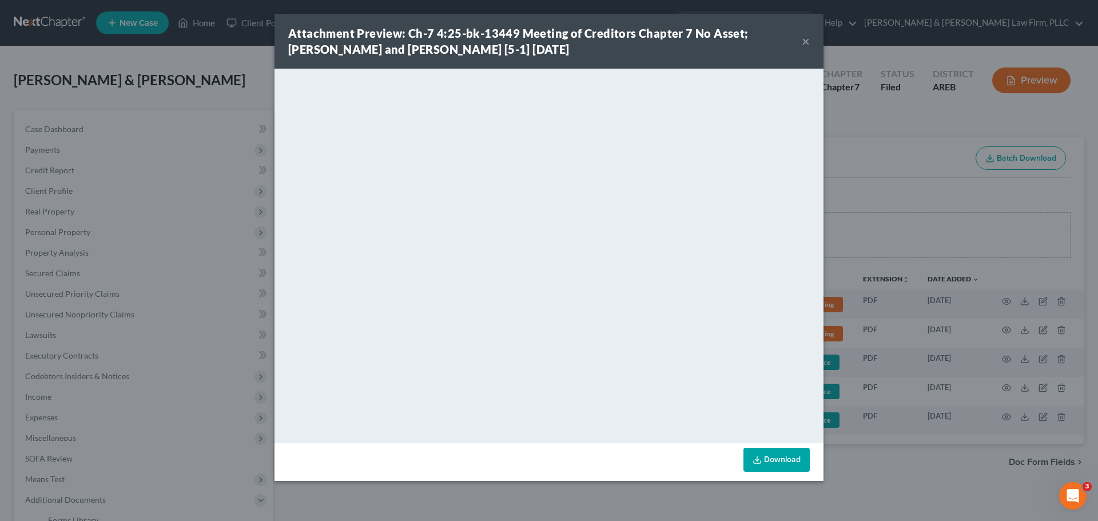
click at [233, 66] on div "Attachment Preview: Ch-7 4:25-bk-13449 Meeting of Creditors Chapter 7 No Asset;…" at bounding box center [549, 260] width 1098 height 521
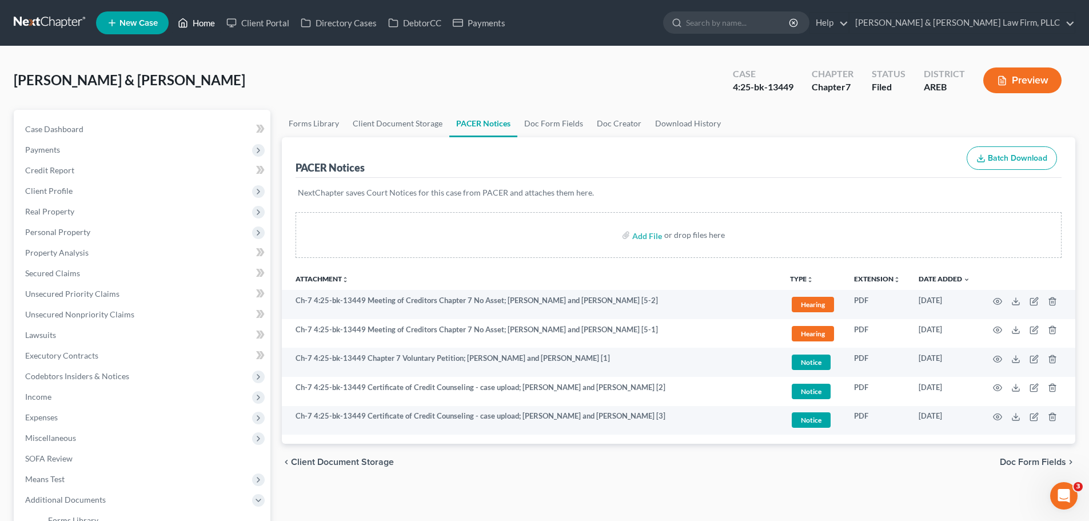
click at [200, 27] on link "Home" at bounding box center [196, 23] width 49 height 21
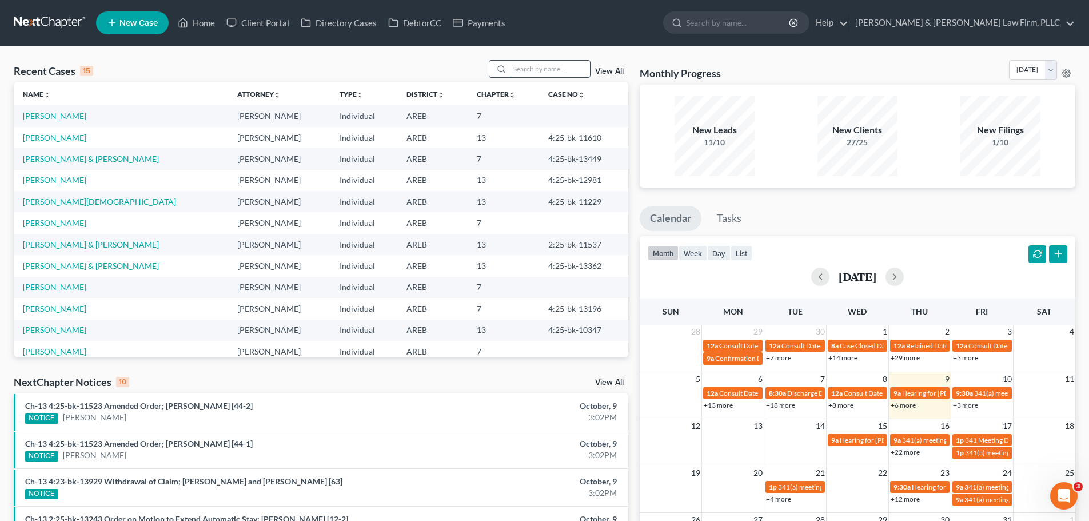
click at [545, 77] on input "search" at bounding box center [550, 69] width 80 height 17
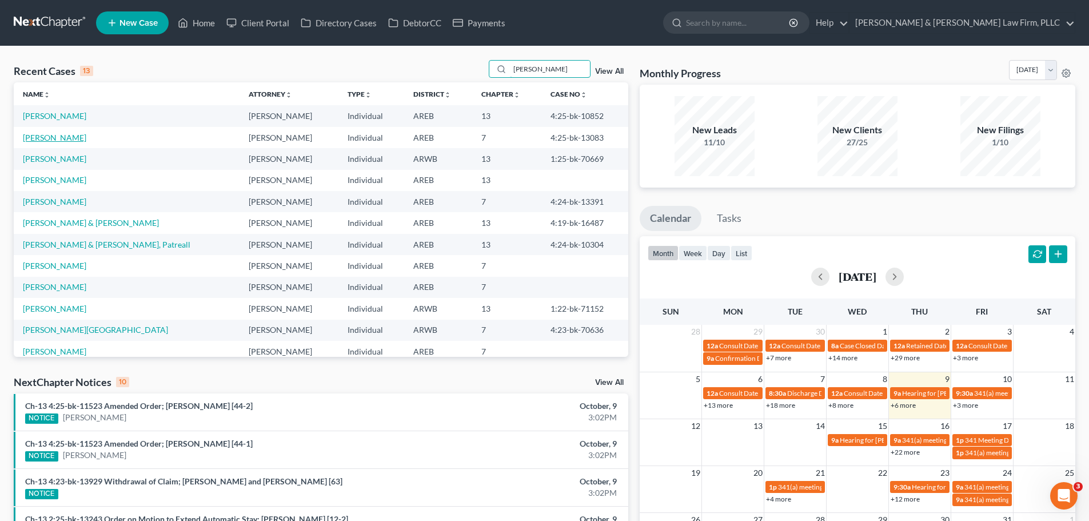
type input "[PERSON_NAME]"
click at [49, 141] on link "[PERSON_NAME]" at bounding box center [54, 138] width 63 height 10
select select "4"
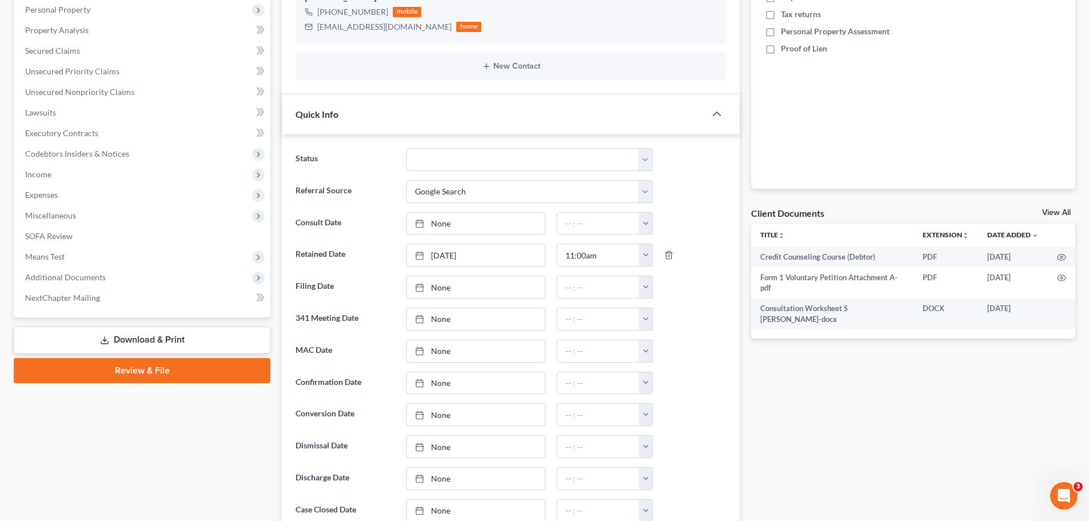
scroll to position [343, 0]
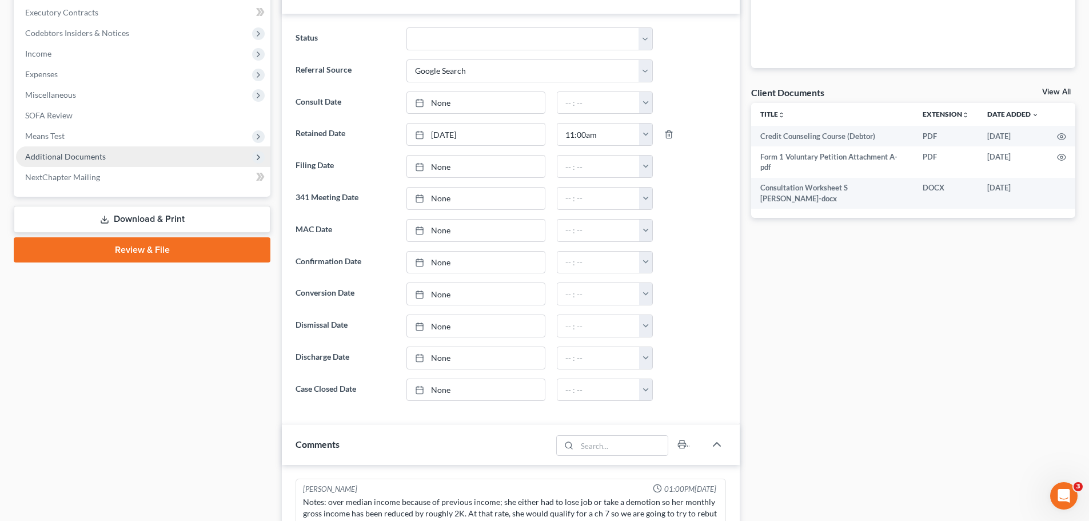
click at [105, 161] on span "Additional Documents" at bounding box center [143, 156] width 254 height 21
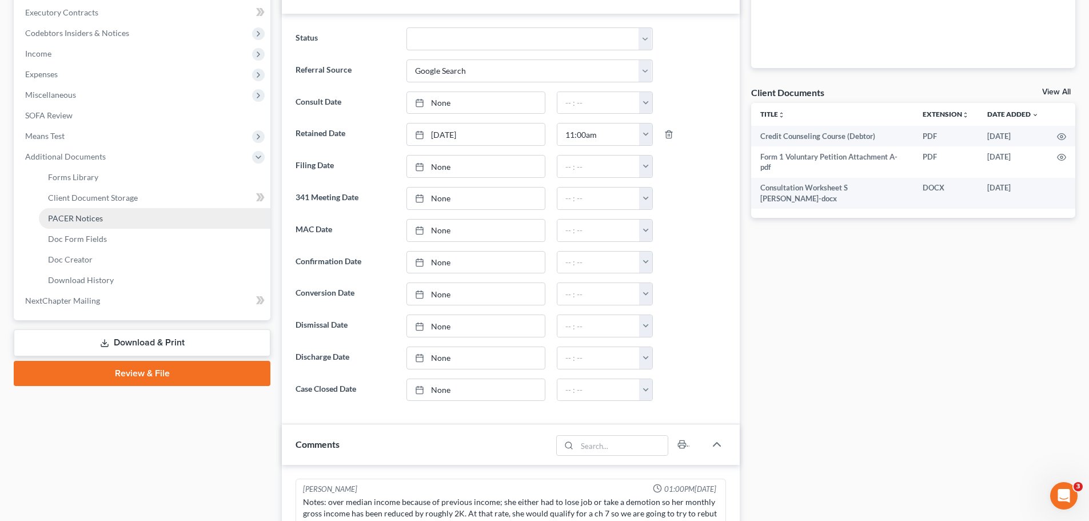
click at [92, 220] on span "PACER Notices" at bounding box center [75, 218] width 55 height 10
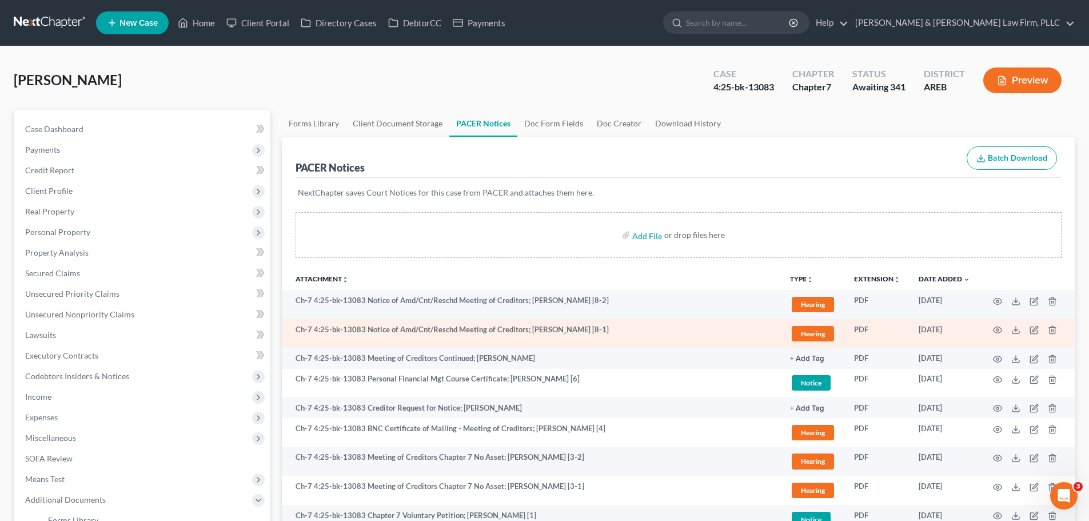
click at [992, 329] on td at bounding box center [1027, 333] width 96 height 29
click at [995, 330] on icon "button" at bounding box center [997, 329] width 9 height 9
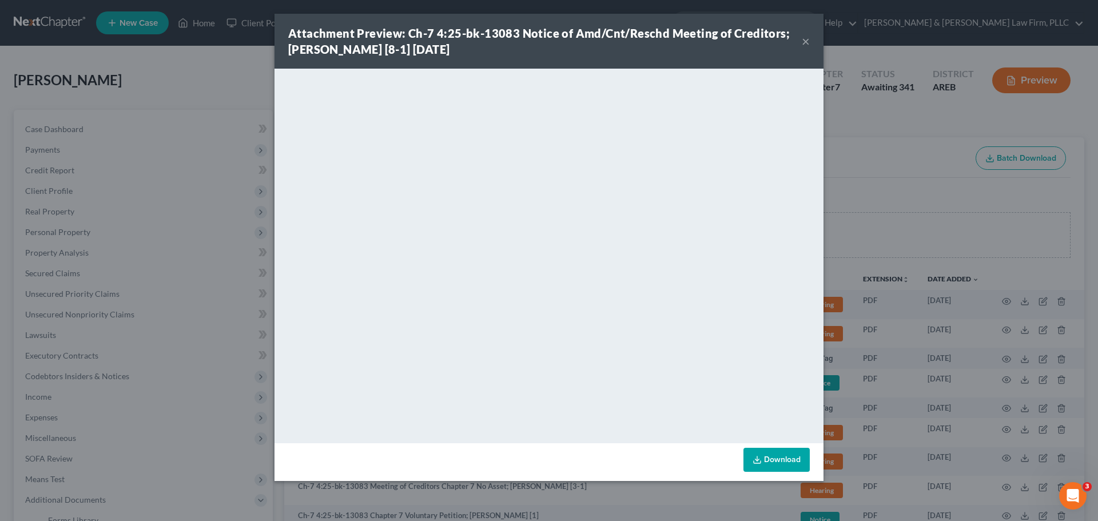
click at [803, 43] on button "×" at bounding box center [805, 41] width 8 height 14
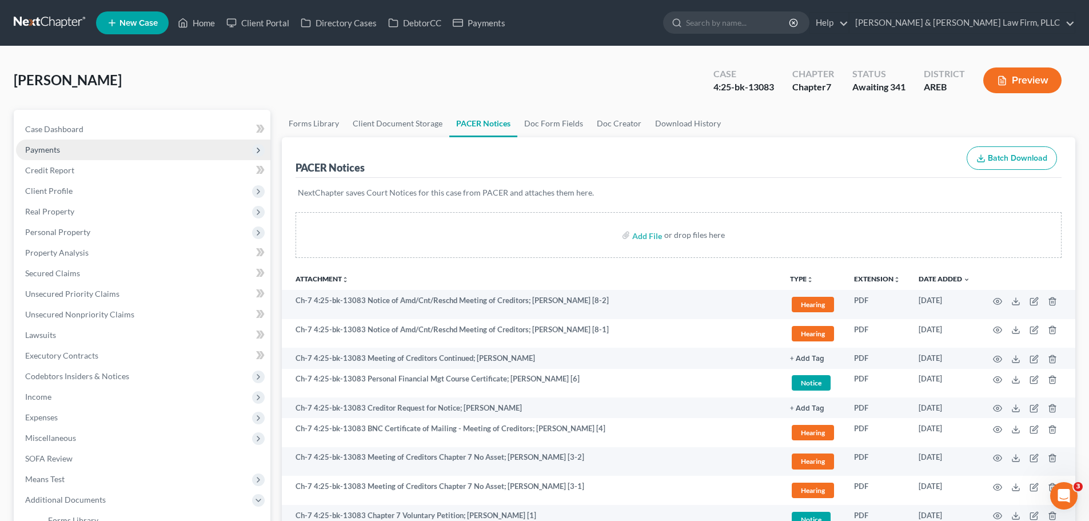
click at [76, 152] on span "Payments" at bounding box center [143, 149] width 254 height 21
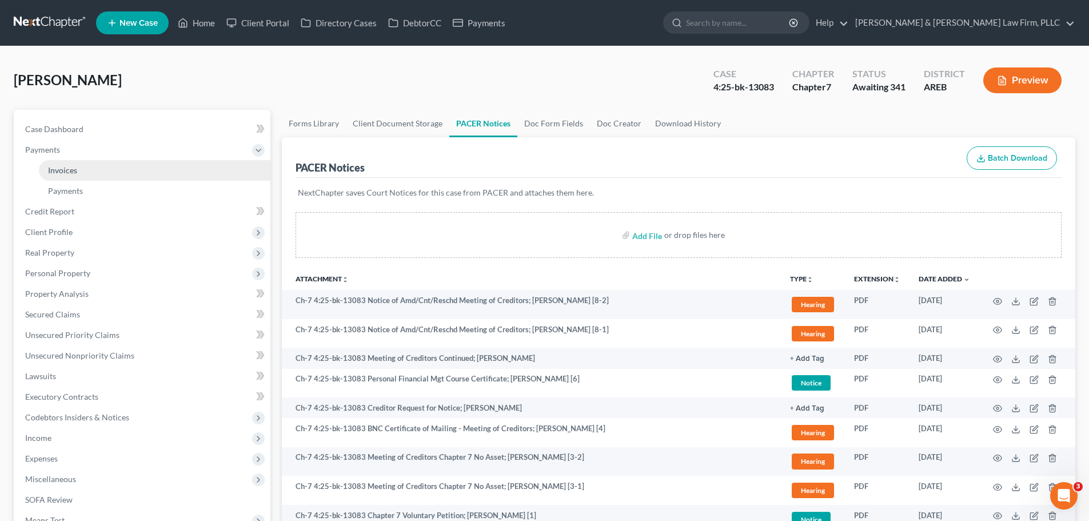
click at [73, 177] on link "Invoices" at bounding box center [155, 170] width 232 height 21
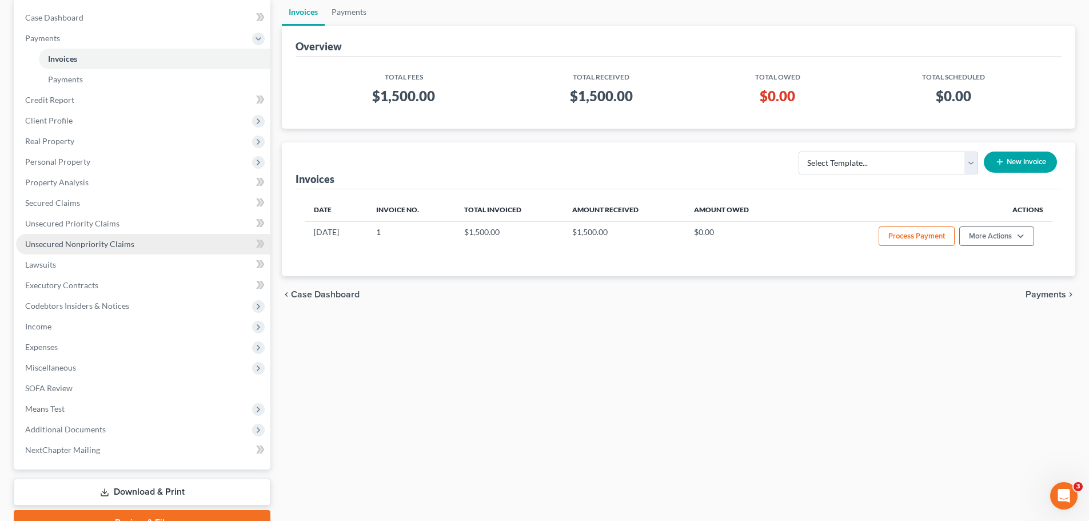
scroll to position [169, 0]
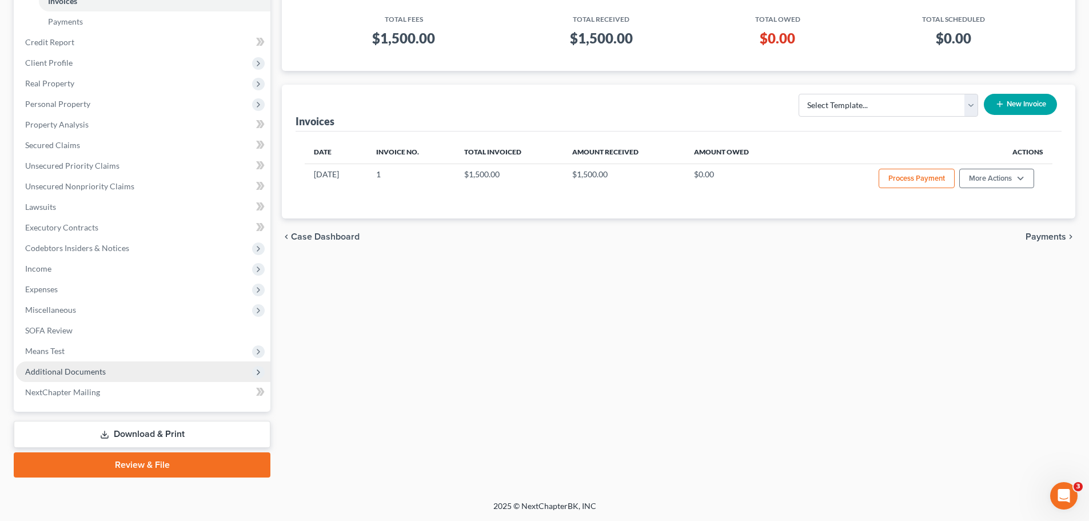
click at [87, 371] on span "Additional Documents" at bounding box center [65, 371] width 81 height 10
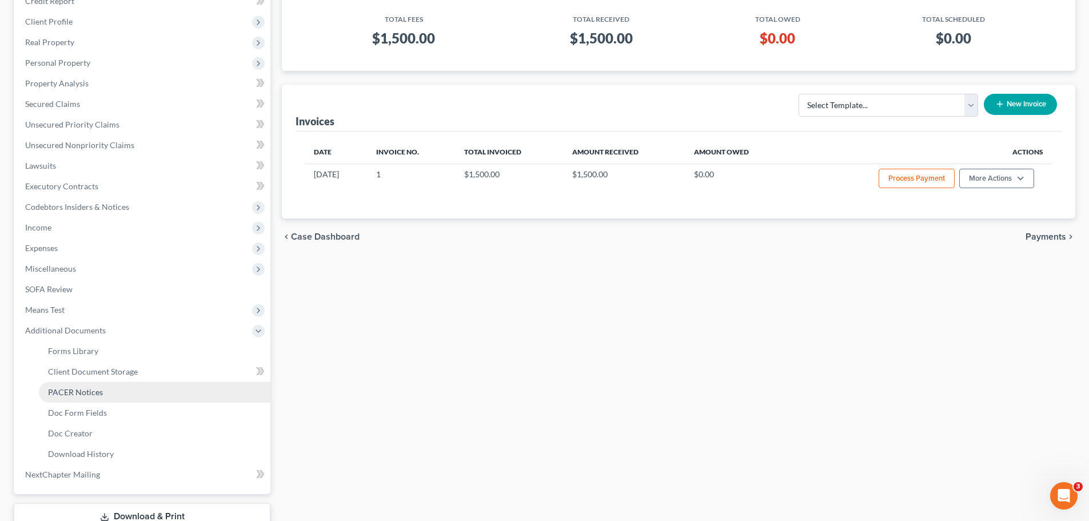
click at [87, 391] on span "PACER Notices" at bounding box center [75, 392] width 55 height 10
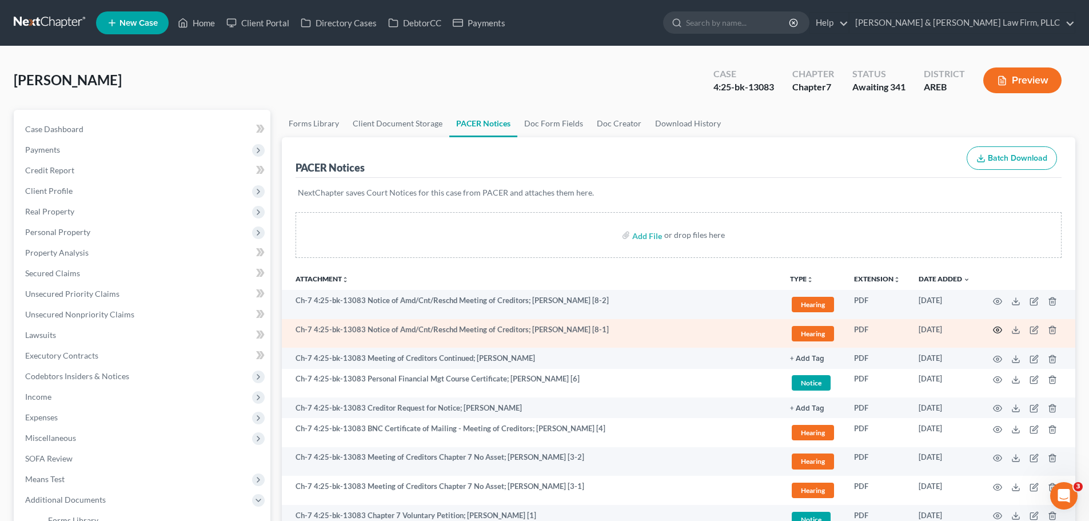
click at [999, 330] on icon "button" at bounding box center [997, 329] width 9 height 9
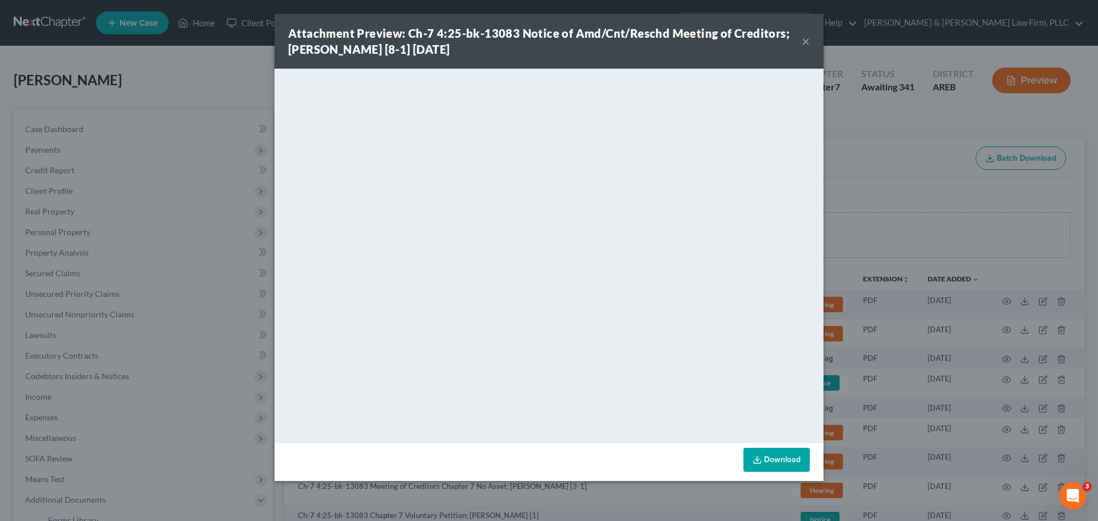
click at [809, 46] on button "×" at bounding box center [805, 41] width 8 height 14
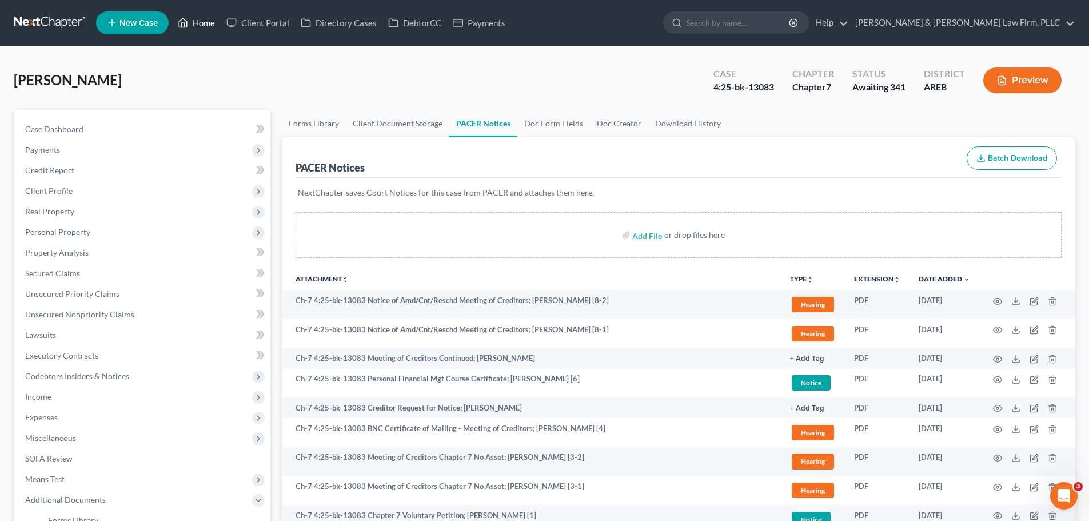
click at [185, 24] on polyline at bounding box center [183, 25] width 3 height 5
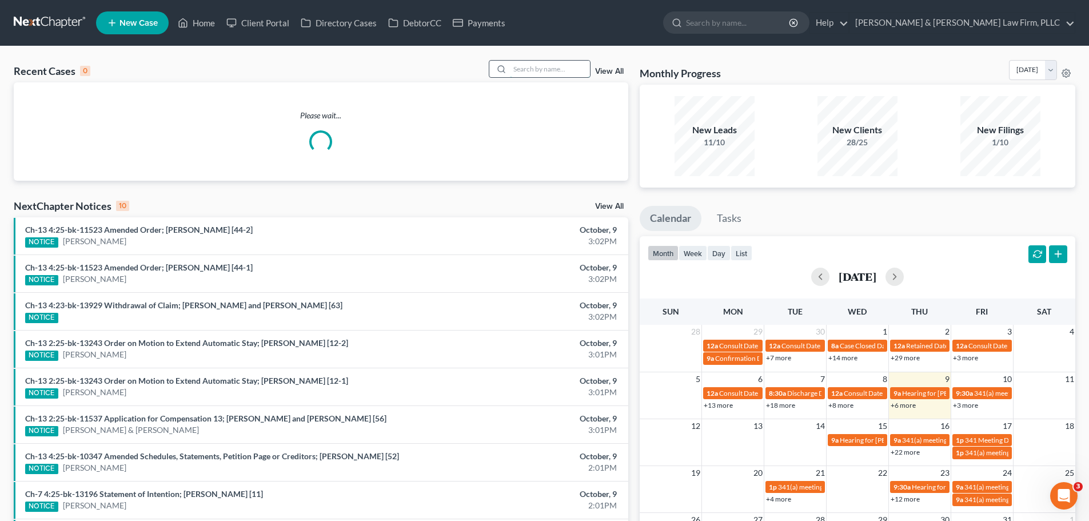
click at [544, 71] on input "search" at bounding box center [550, 69] width 80 height 17
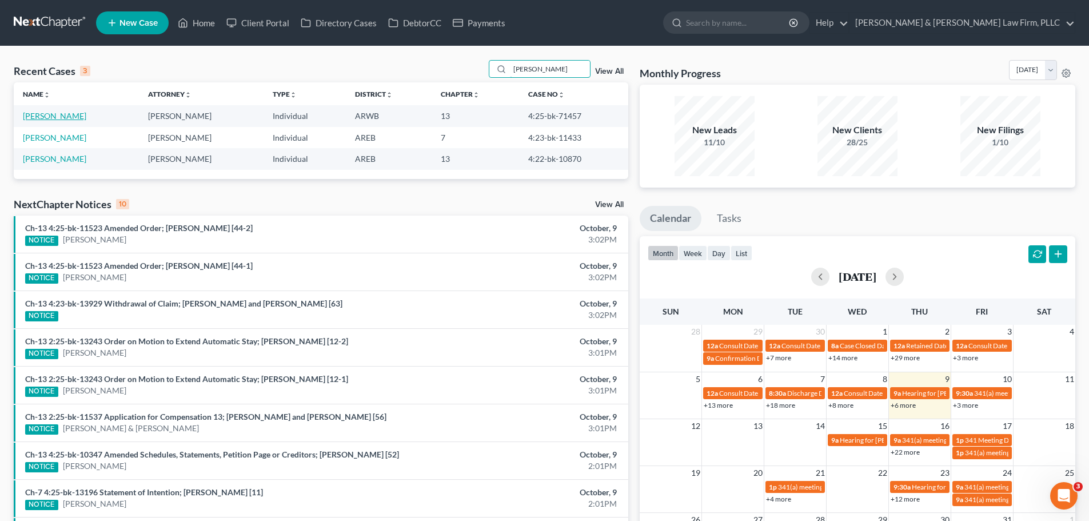
type input "[PERSON_NAME]"
click at [47, 116] on link "[PERSON_NAME]" at bounding box center [54, 116] width 63 height 10
select select "2"
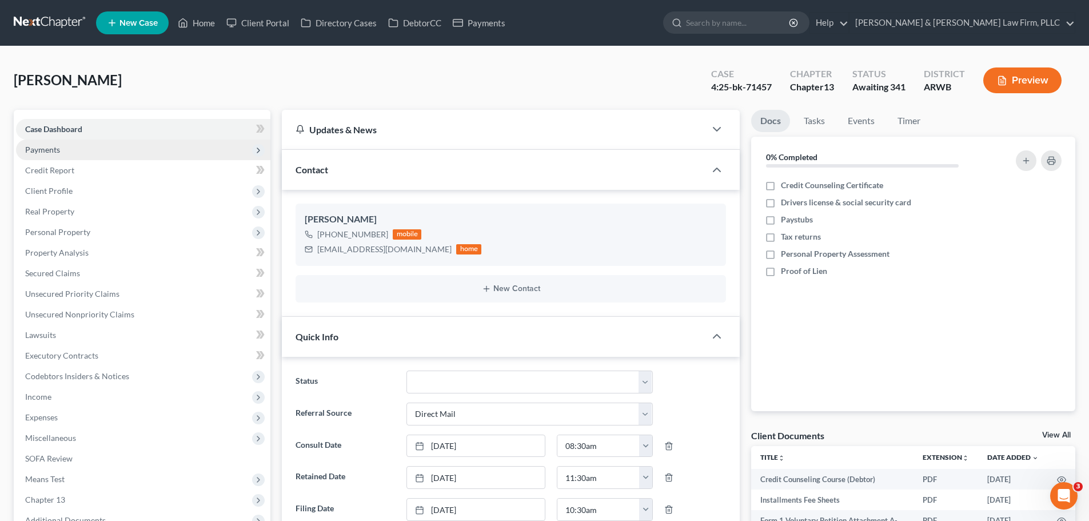
click at [77, 149] on span "Payments" at bounding box center [143, 149] width 254 height 21
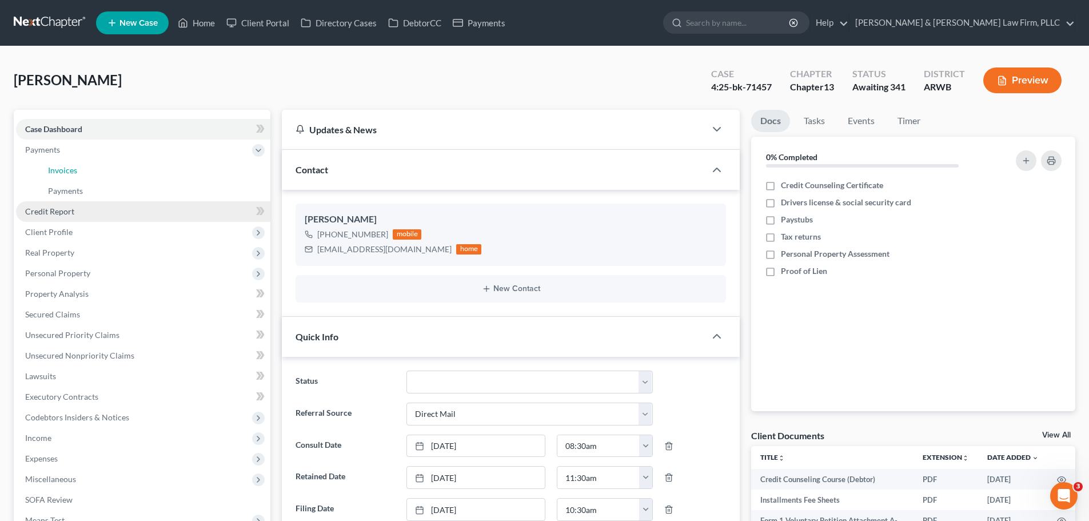
click at [91, 174] on link "Invoices" at bounding box center [155, 170] width 232 height 21
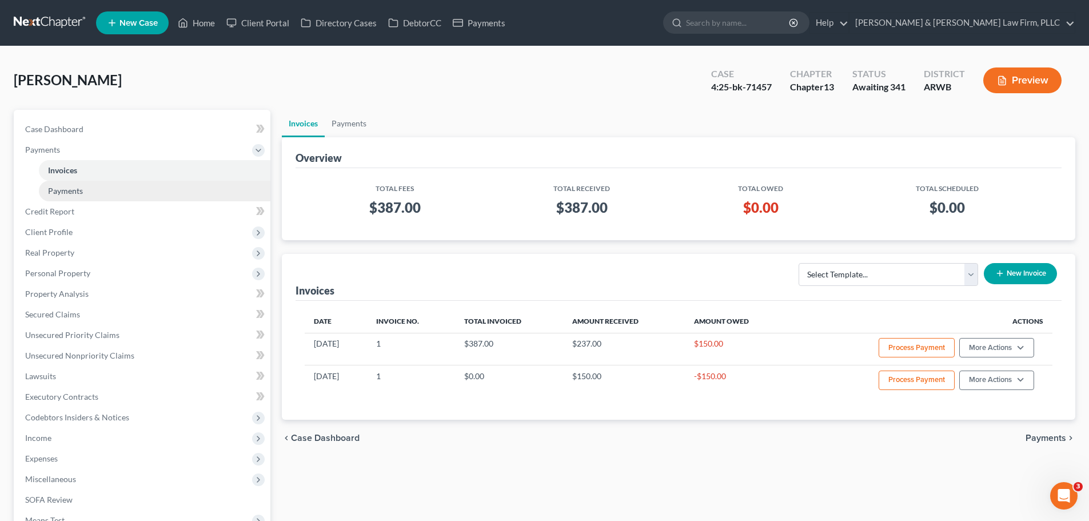
click at [62, 193] on span "Payments" at bounding box center [65, 191] width 35 height 10
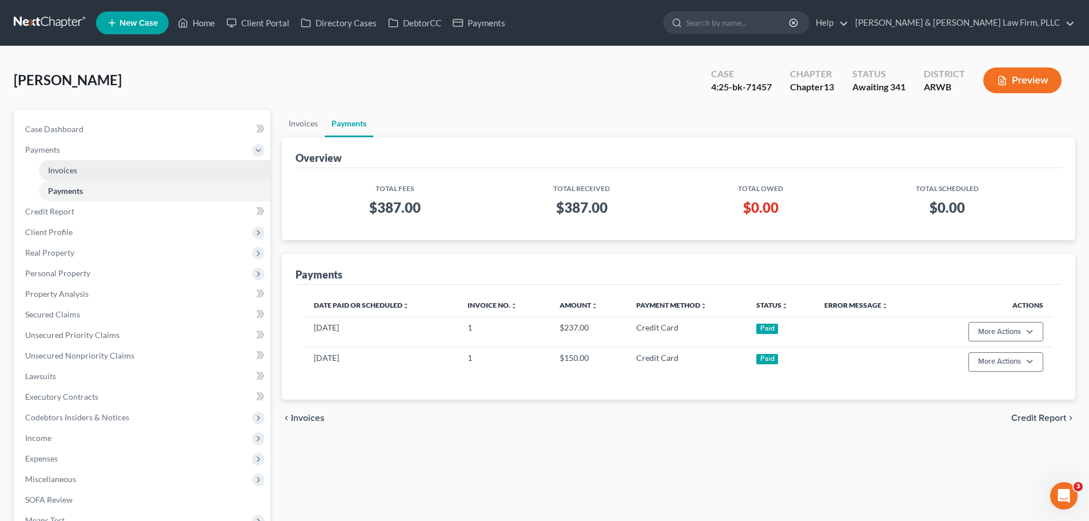
click at [64, 171] on span "Invoices" at bounding box center [62, 170] width 29 height 10
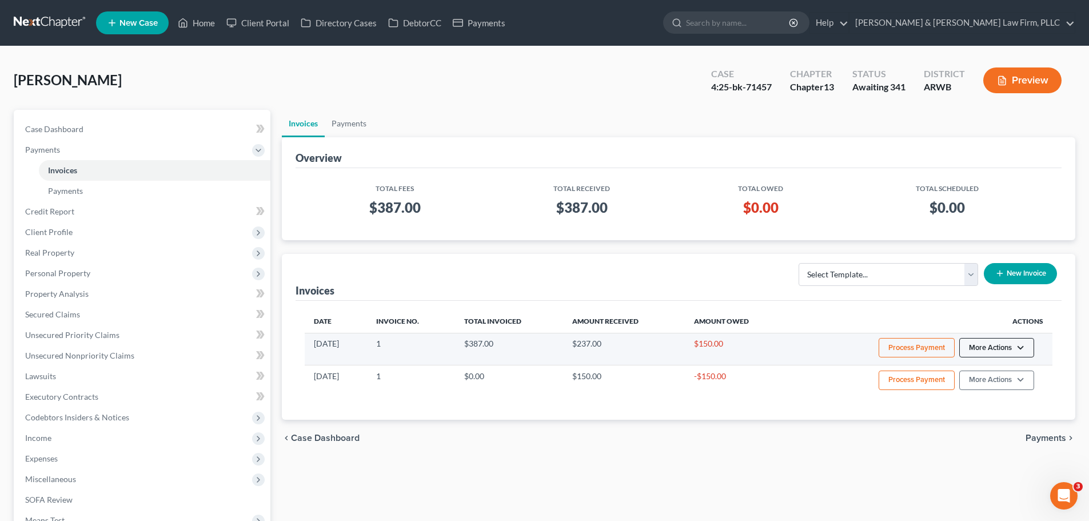
click at [993, 352] on button "More Actions" at bounding box center [996, 347] width 75 height 19
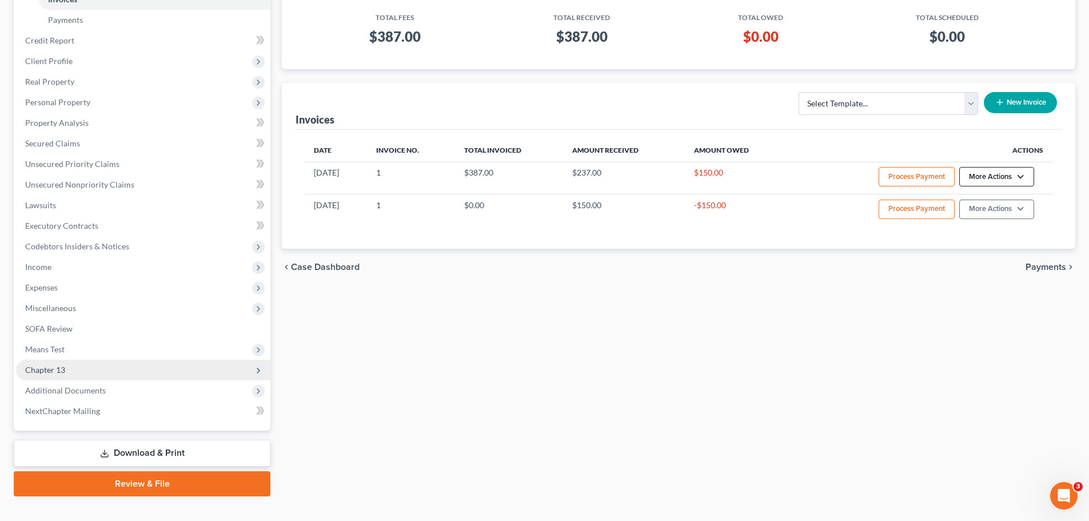
scroll to position [190, 0]
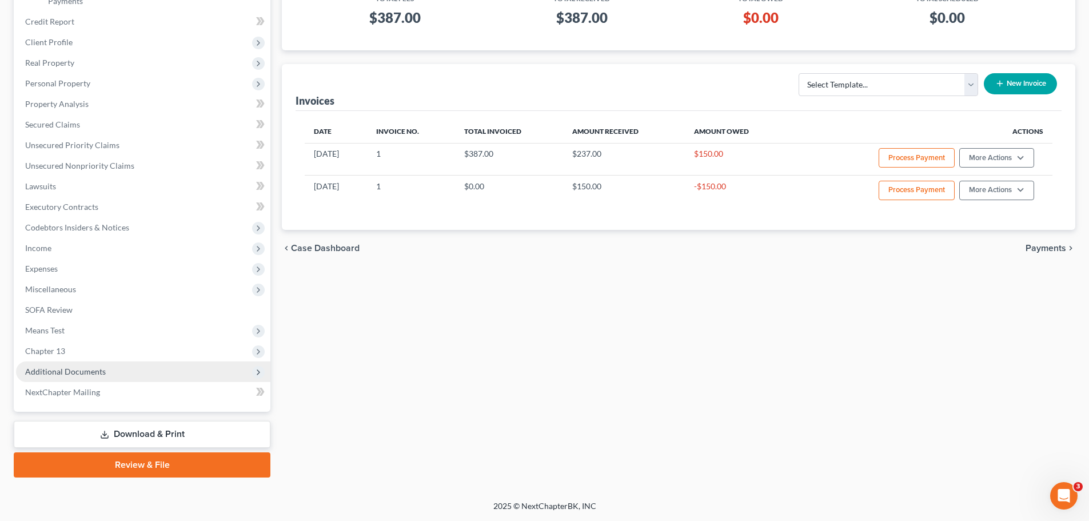
click at [134, 367] on span "Additional Documents" at bounding box center [143, 371] width 254 height 21
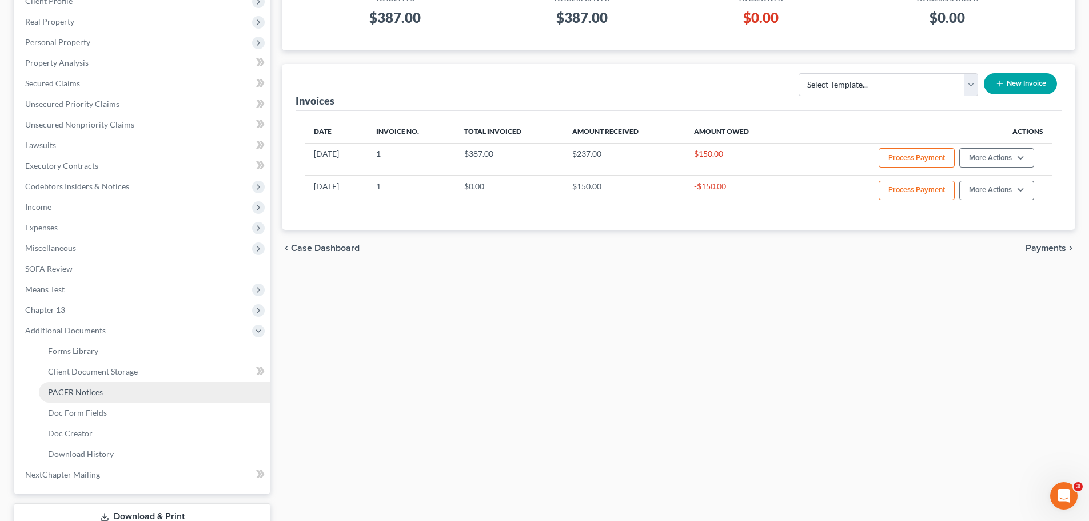
click at [119, 388] on link "PACER Notices" at bounding box center [155, 392] width 232 height 21
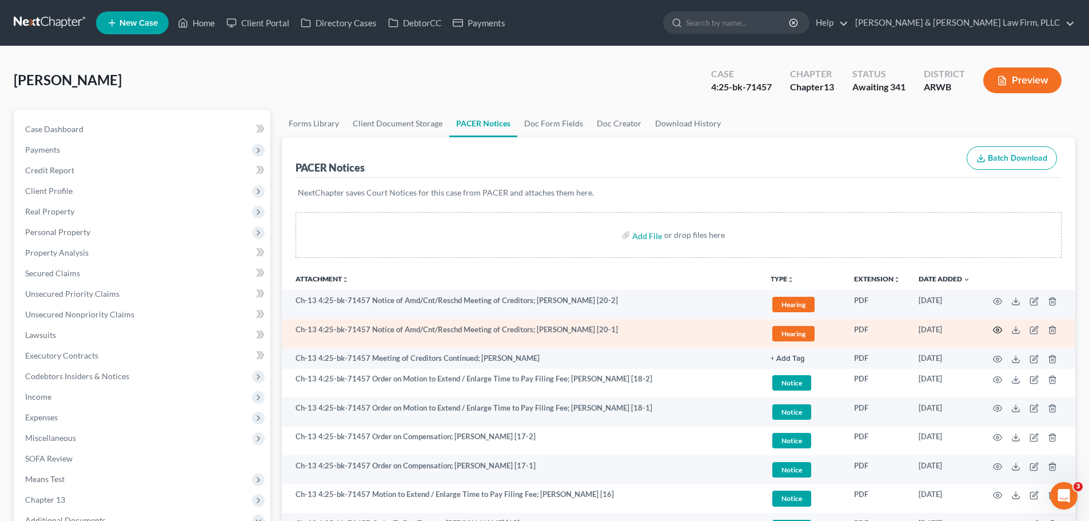
click at [994, 328] on icon "button" at bounding box center [997, 329] width 9 height 9
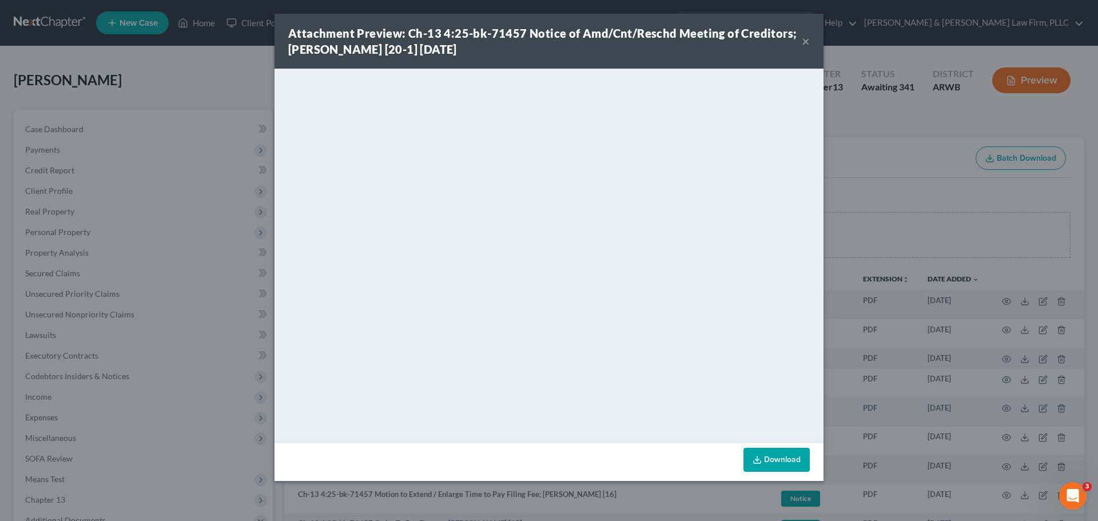
drag, startPoint x: 808, startPoint y: 45, endPoint x: 16, endPoint y: 66, distance: 792.6
click at [808, 45] on button "×" at bounding box center [805, 41] width 8 height 14
